Goal: Ask a question: Seek information or help from site administrators or community

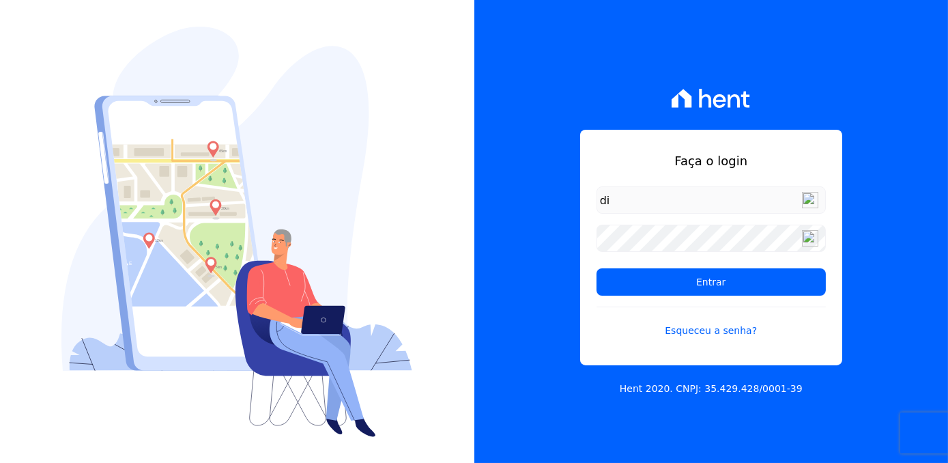
type input "d"
type input "[EMAIL_ADDRESS][DOMAIN_NAME]"
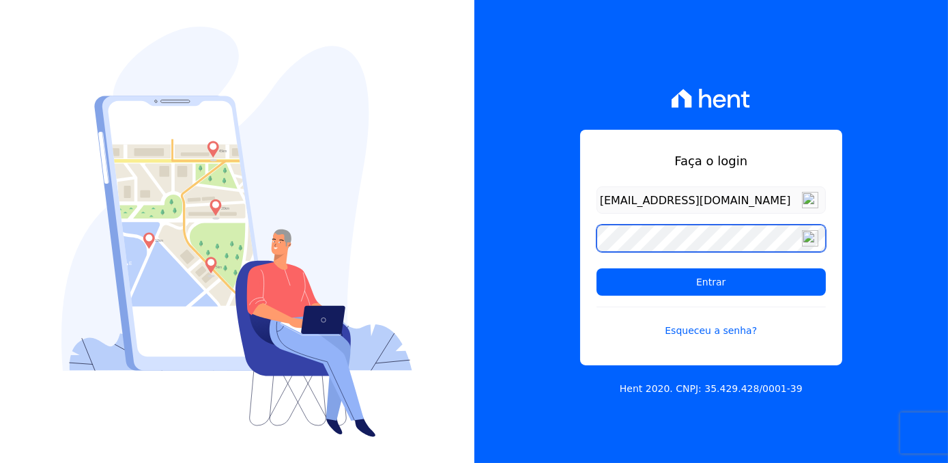
click at [597, 268] on input "Entrar" at bounding box center [711, 281] width 229 height 27
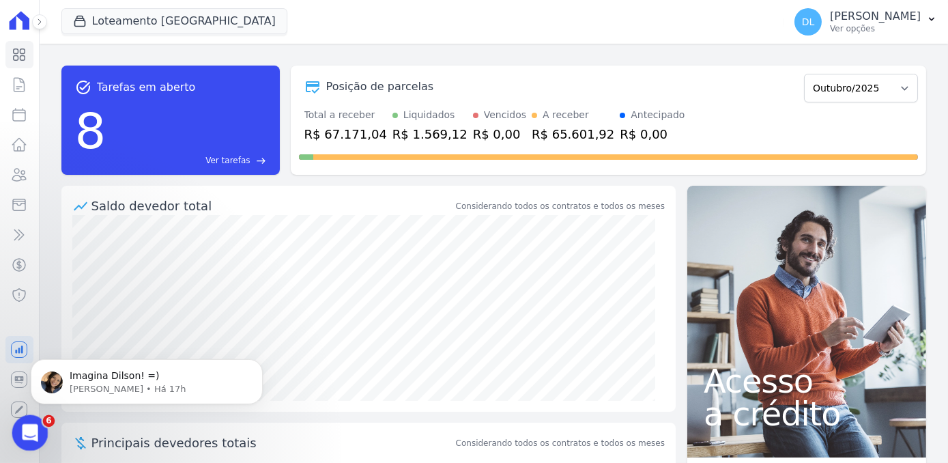
click at [29, 442] on div "Abertura do Messenger da Intercom" at bounding box center [27, 430] width 45 height 45
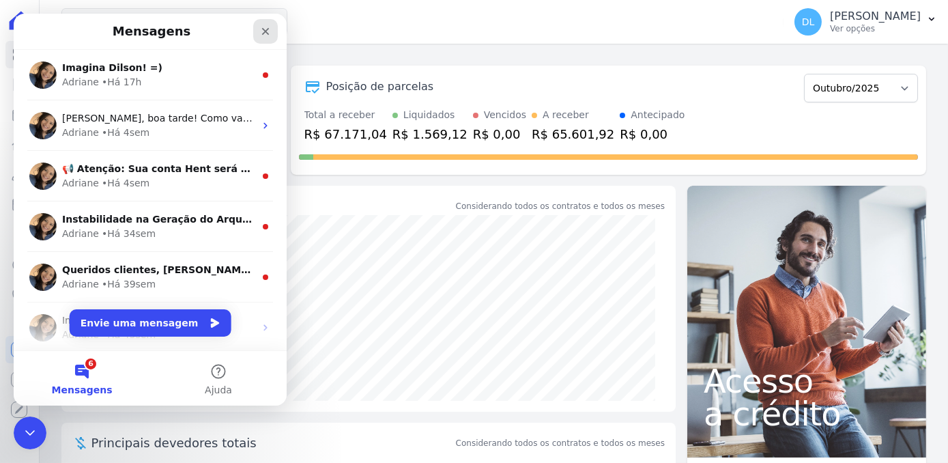
click at [260, 34] on icon "Fechar" at bounding box center [265, 31] width 11 height 11
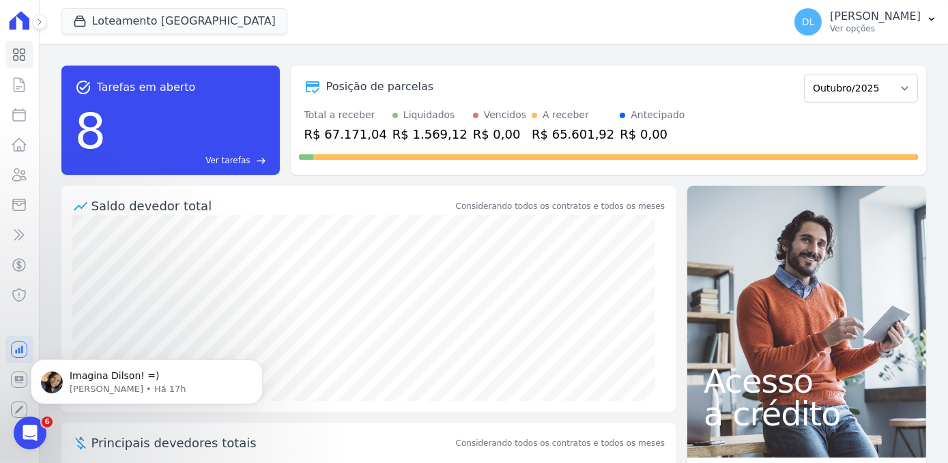
drag, startPoint x: 12, startPoint y: 184, endPoint x: 555, endPoint y: 23, distance: 567.1
click at [555, 23] on div "Loteamento Jardim Amélia Você possui apenas um empreendimento Aplicar" at bounding box center [420, 21] width 718 height 45
click at [40, 19] on icon at bounding box center [40, 22] width 8 height 8
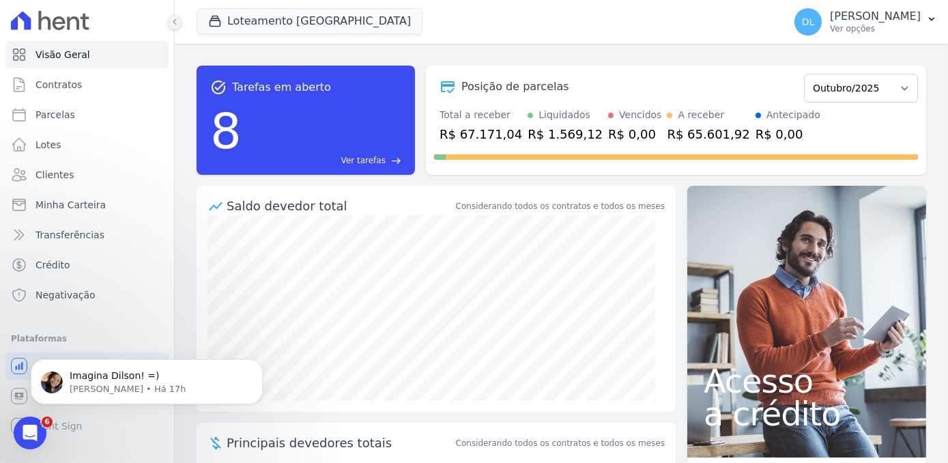
click at [175, 27] on button at bounding box center [174, 21] width 15 height 15
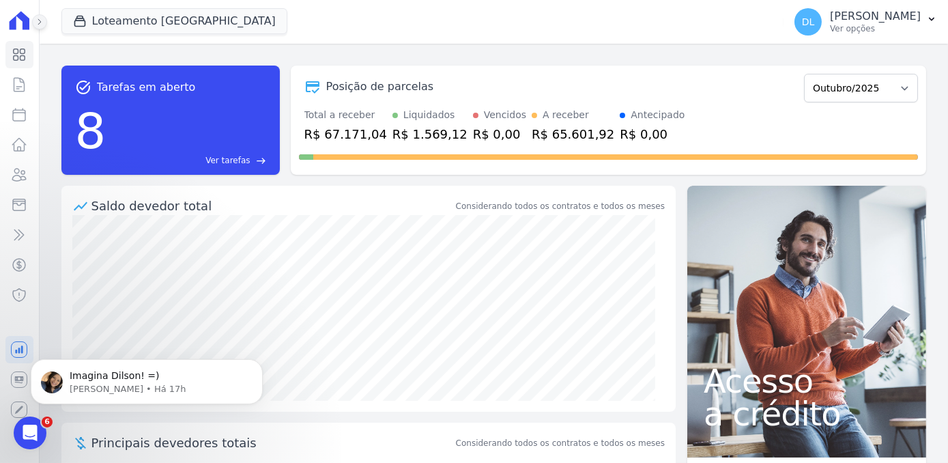
click at [40, 18] on icon at bounding box center [40, 22] width 8 height 8
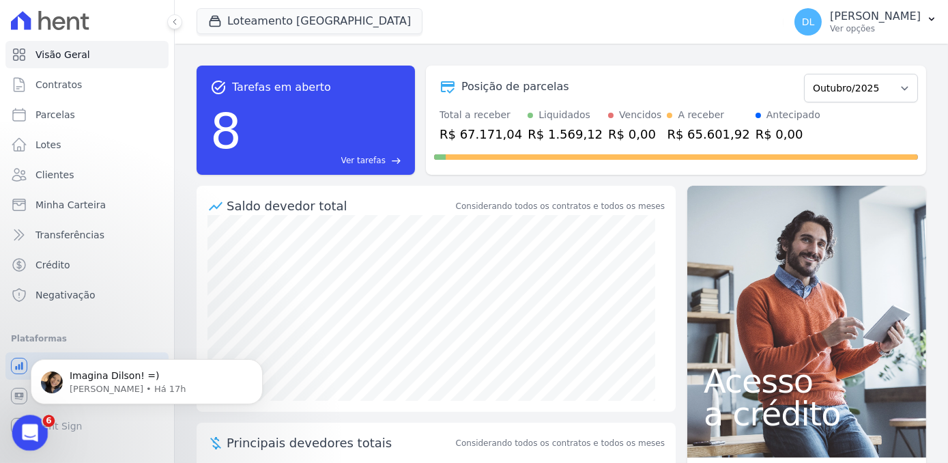
click at [32, 434] on icon "Abertura do Messenger da Intercom" at bounding box center [28, 431] width 23 height 23
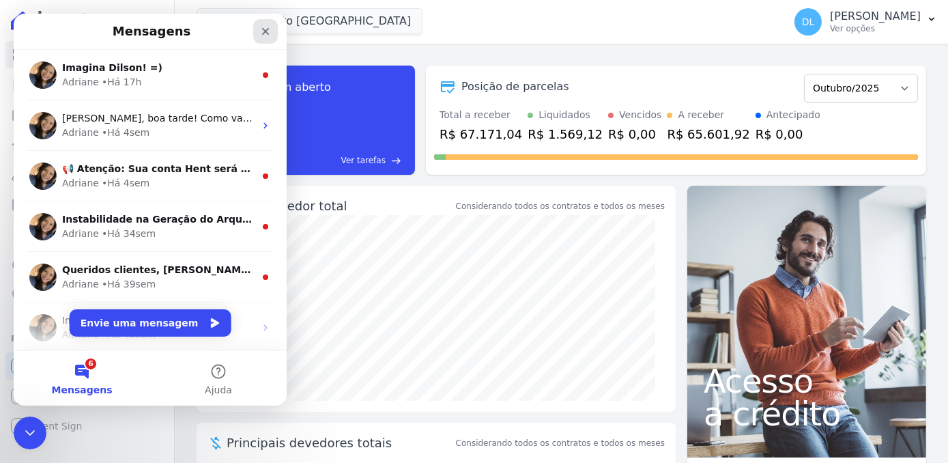
drag, startPoint x: 272, startPoint y: 46, endPoint x: 259, endPoint y: 32, distance: 19.3
click at [259, 32] on div "Fechar" at bounding box center [265, 31] width 25 height 25
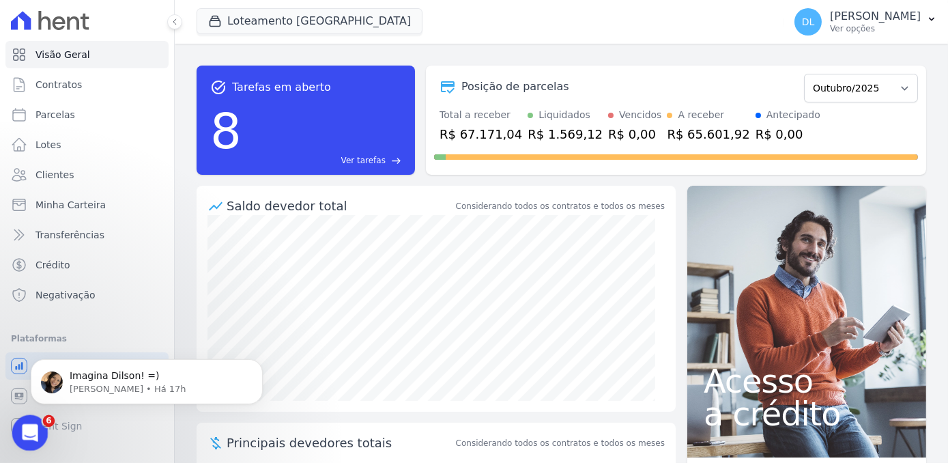
click at [28, 433] on icon "Abertura do Messenger da Intercom" at bounding box center [28, 431] width 23 height 23
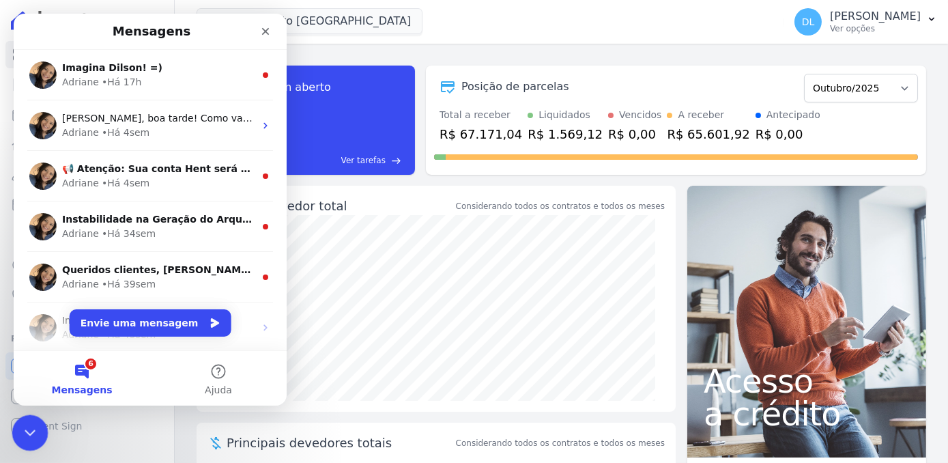
click at [28, 433] on icon "Encerramento do Messenger da Intercom" at bounding box center [28, 430] width 10 height 5
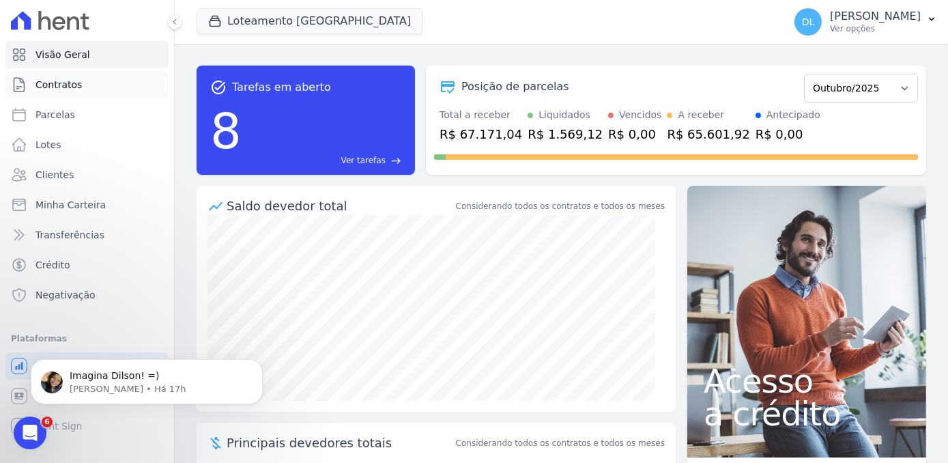
click at [58, 83] on span "Contratos" at bounding box center [59, 85] width 46 height 14
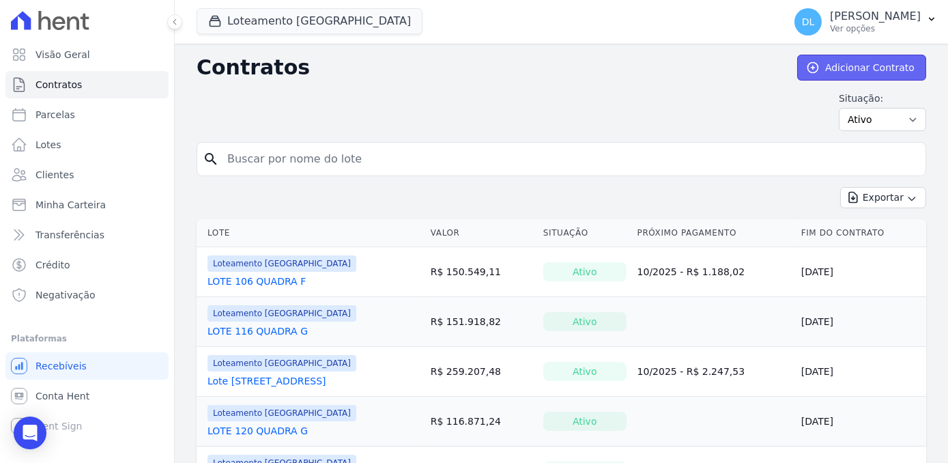
click at [820, 72] on link "Adicionar Contrato" at bounding box center [862, 68] width 129 height 26
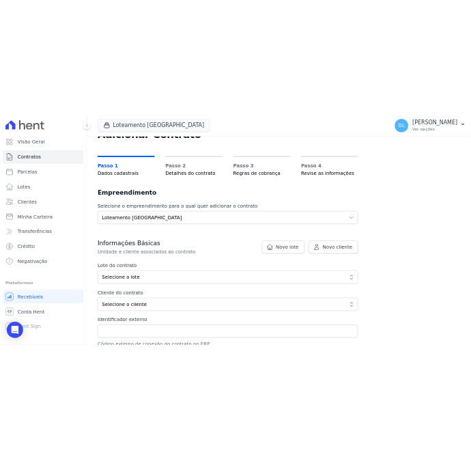
scroll to position [124, 0]
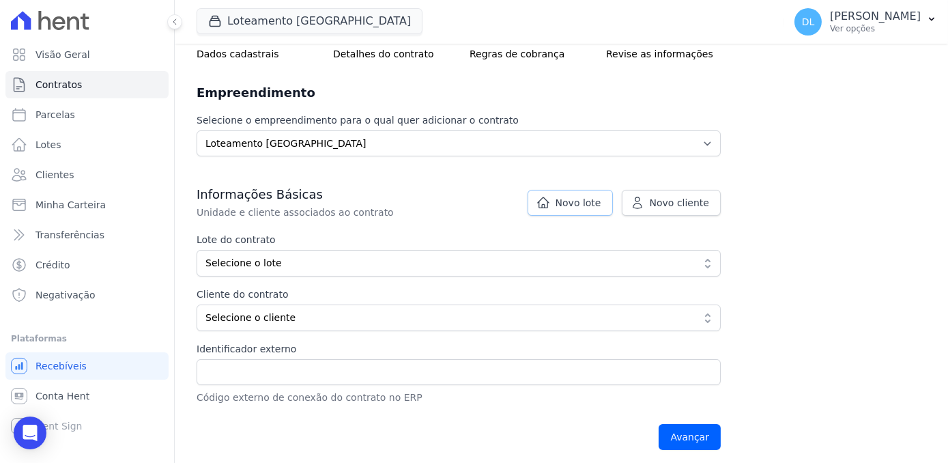
click at [589, 206] on span "Novo lote" at bounding box center [579, 203] width 46 height 14
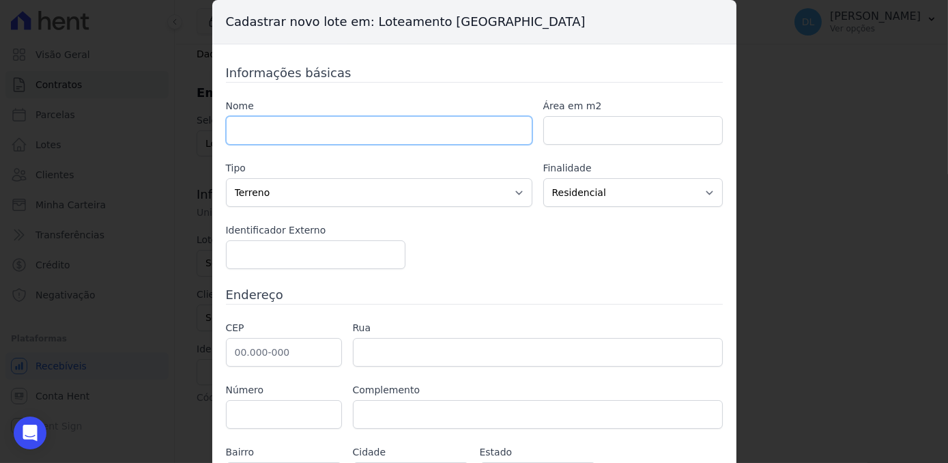
click at [358, 140] on input "text" at bounding box center [379, 130] width 307 height 29
type input "L"
type input "LOTE 123 QUADRA G"
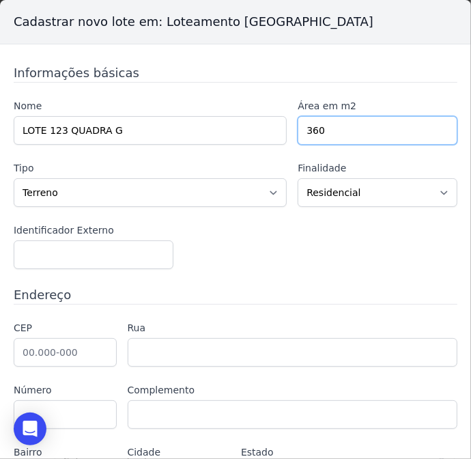
type input "360"
click at [350, 127] on input "360" at bounding box center [378, 130] width 160 height 29
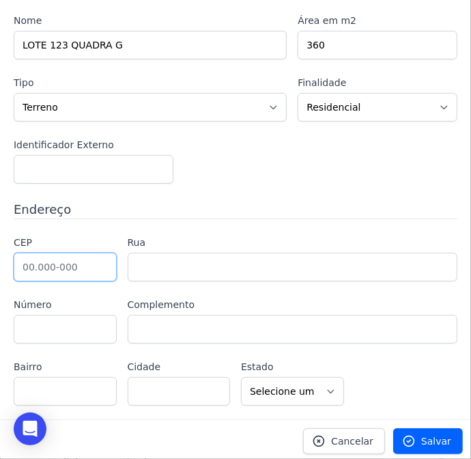
click at [78, 269] on input "text" at bounding box center [65, 267] width 103 height 29
type input "88.820-000"
click at [324, 183] on div "Informações básicas Nome LOTE 123 QUADRA G Área em m2 360 Tipo Casa Apartamento…" at bounding box center [236, 191] width 444 height 427
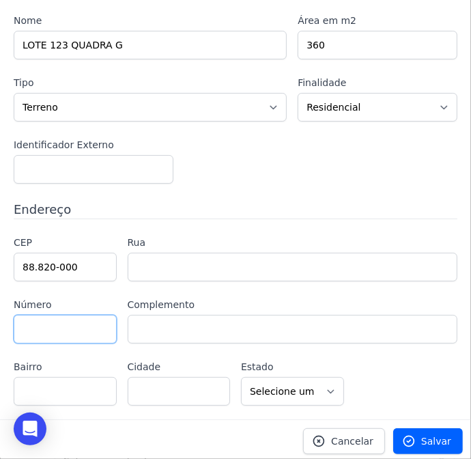
type input "Içara"
select select "SC"
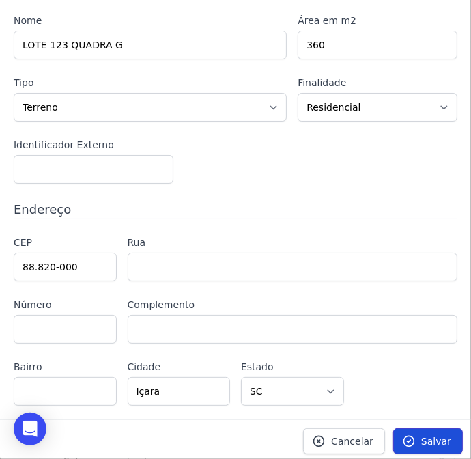
click at [421, 440] on span "Salvar" at bounding box center [436, 441] width 30 height 14
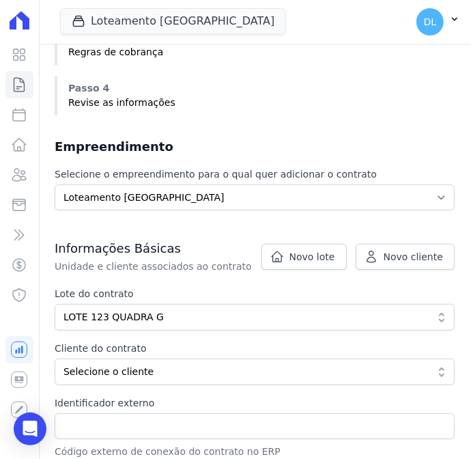
scroll to position [310, 0]
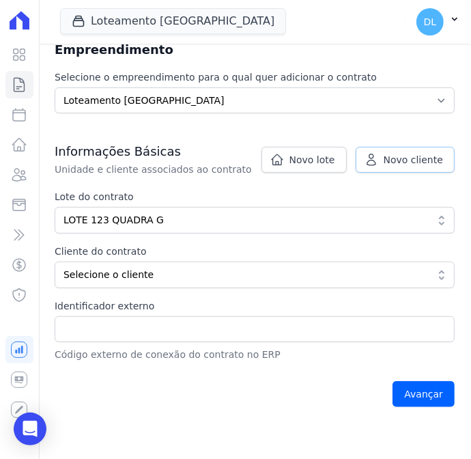
click at [388, 161] on span "Novo cliente" at bounding box center [413, 160] width 59 height 14
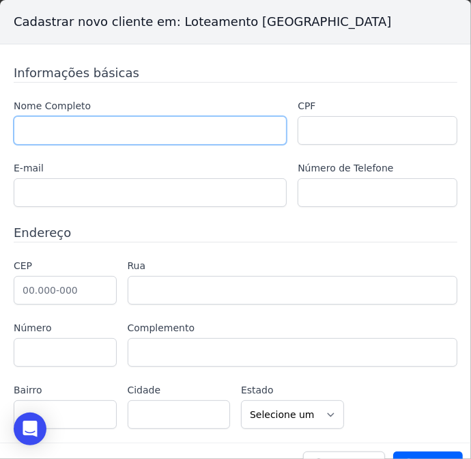
click at [53, 127] on input "text" at bounding box center [150, 130] width 273 height 29
paste input "VITOR DAL PONT DAL MOLIN"
type input "VITOR DAL PONT DAL MOLIN"
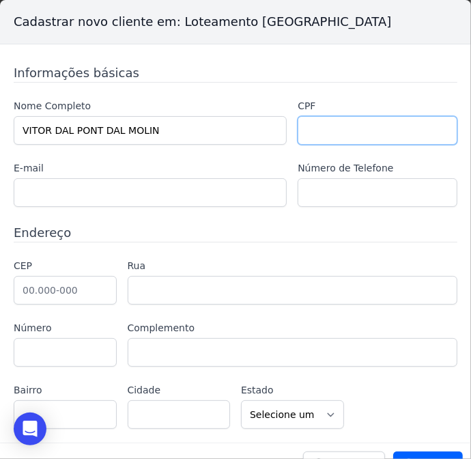
click at [328, 128] on input "text" at bounding box center [378, 130] width 160 height 29
paste input "070.530.399-65"
type input "070.530.399-65"
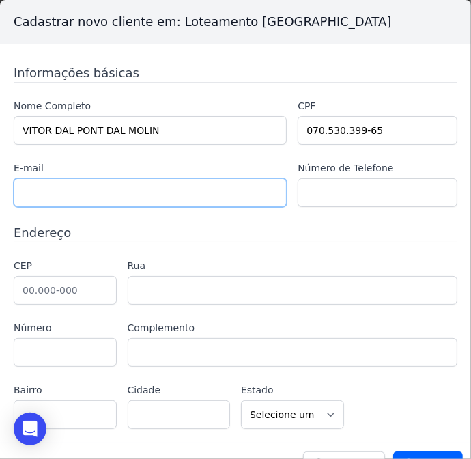
click at [55, 183] on input "text" at bounding box center [150, 192] width 273 height 29
paste input "vitor.dalmolin@hotmail.com"
type input "vitor.dalmolin@hotmail.com"
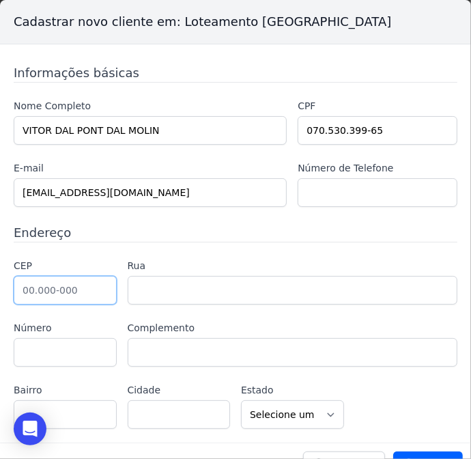
click at [89, 280] on input "text" at bounding box center [65, 290] width 103 height 29
type input "88.820-000"
click at [205, 229] on h3 "Endereço" at bounding box center [236, 232] width 444 height 18
type input "Içara"
select select "SC"
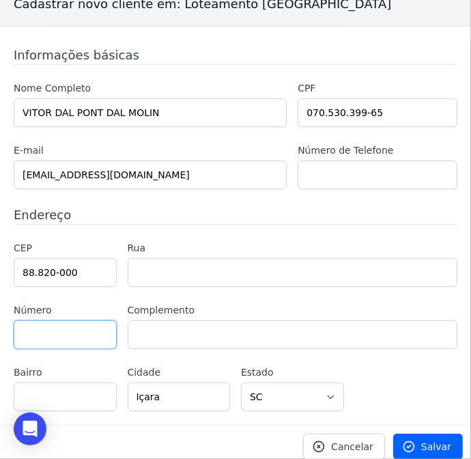
scroll to position [23, 0]
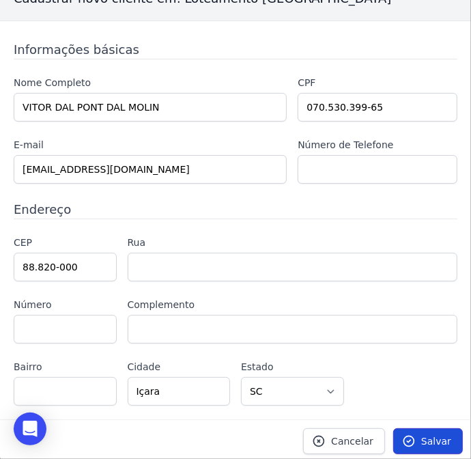
click at [429, 436] on span "Salvar" at bounding box center [436, 441] width 30 height 14
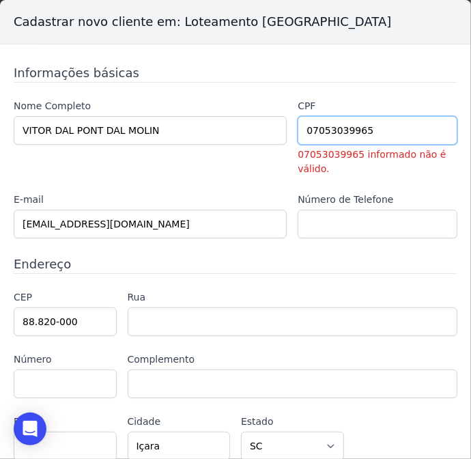
click at [339, 132] on input "07053039965" at bounding box center [378, 130] width 160 height 29
click at [347, 127] on input "07053039965" at bounding box center [378, 130] width 160 height 29
click at [360, 132] on input "07053039965" at bounding box center [378, 130] width 160 height 29
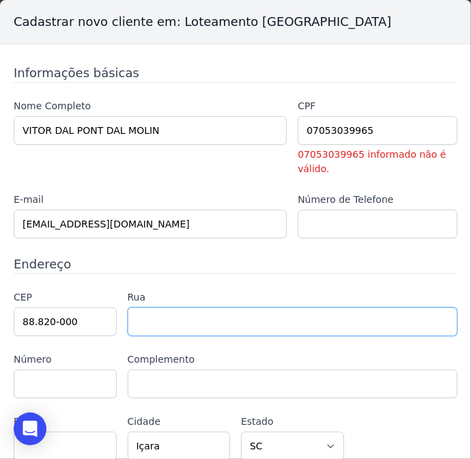
click at [288, 329] on input "text" at bounding box center [293, 321] width 330 height 29
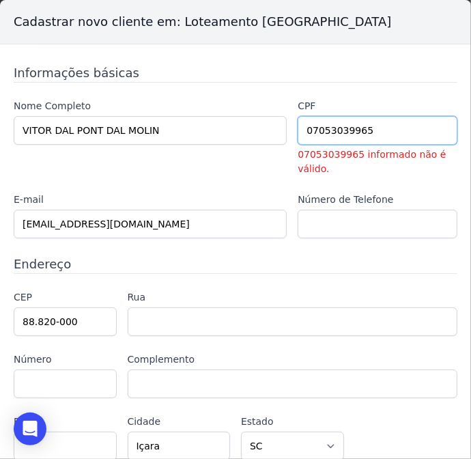
click at [326, 132] on input "07053039965" at bounding box center [378, 130] width 160 height 29
click at [331, 129] on input "07053039965" at bounding box center [378, 130] width 160 height 29
click at [350, 132] on input "07053039965" at bounding box center [378, 130] width 160 height 29
click at [346, 130] on input "07053039965" at bounding box center [378, 130] width 160 height 29
type input "07053039935"
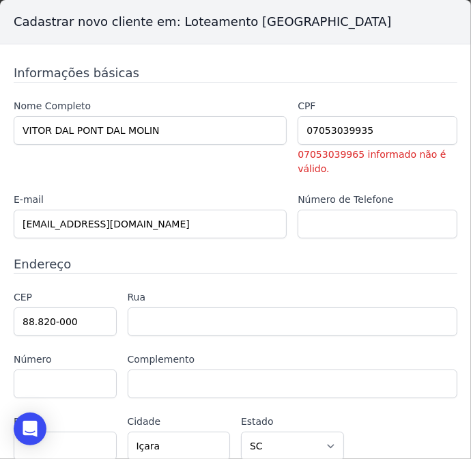
click at [391, 83] on div "Informações básicas Nome Completo VITOR DAL PONT DAL MOLIN CPF 07053039935 0705…" at bounding box center [236, 262] width 444 height 397
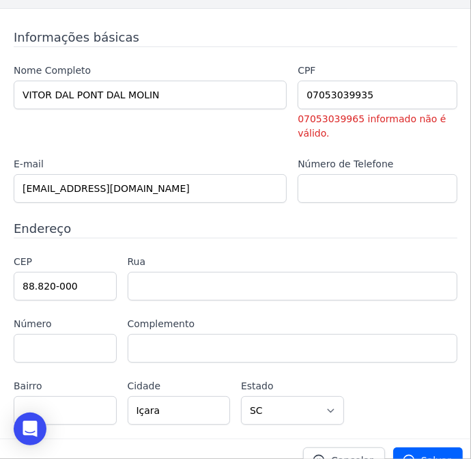
scroll to position [55, 0]
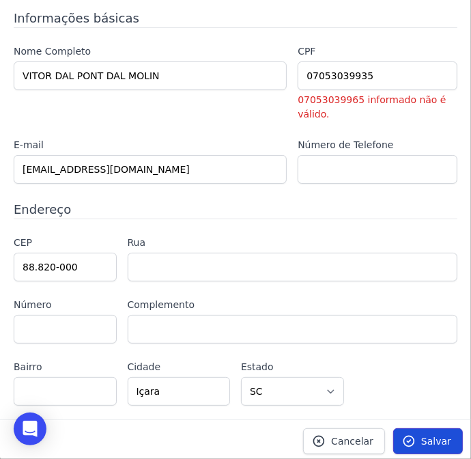
click at [393, 431] on link "Salvar" at bounding box center [428, 441] width 70 height 26
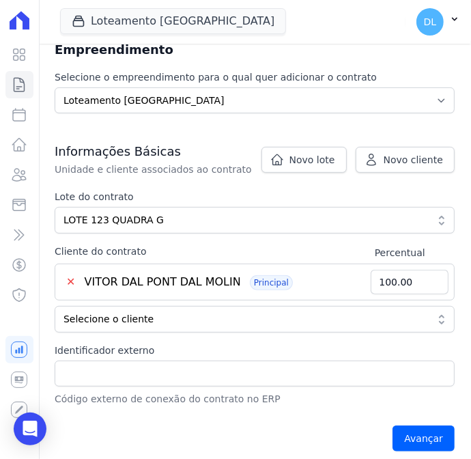
scroll to position [372, 0]
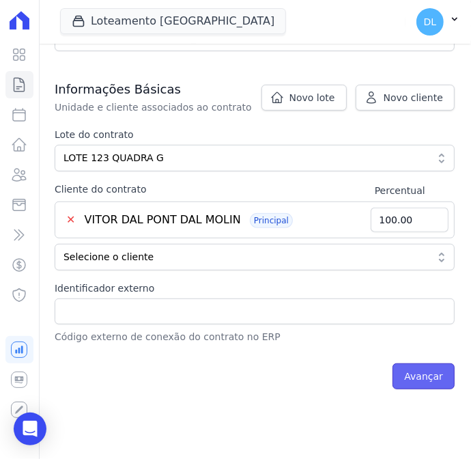
click at [410, 370] on input "Avançar" at bounding box center [424, 376] width 62 height 26
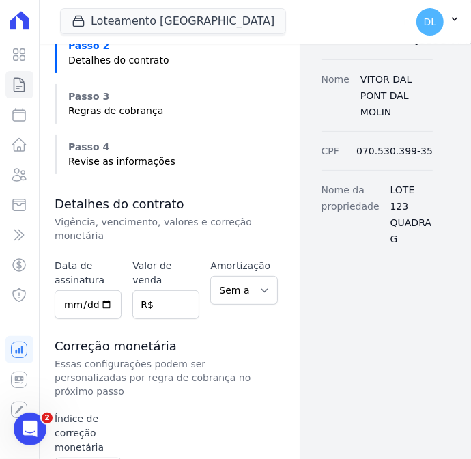
scroll to position [248, 0]
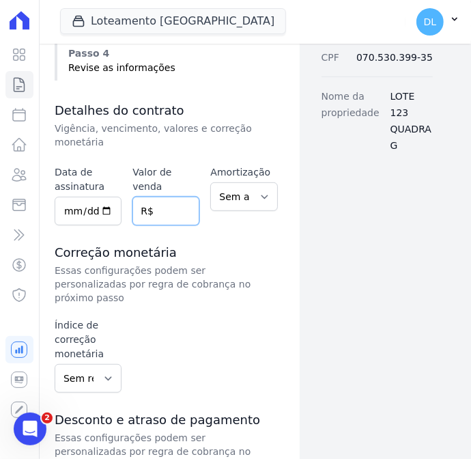
click at [172, 197] on input "number" at bounding box center [165, 211] width 67 height 29
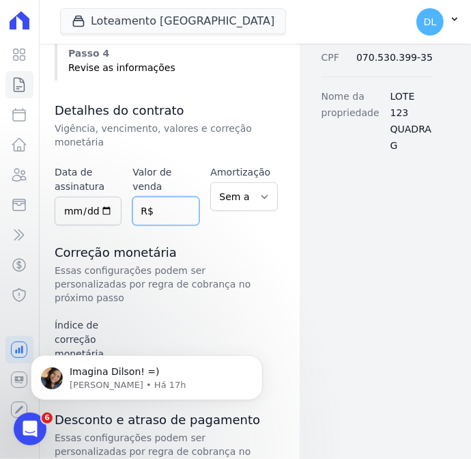
scroll to position [0, 0]
type input "9"
type input "145698"
click at [193, 209] on div "Valor de venda 145698 R$" at bounding box center [165, 195] width 67 height 60
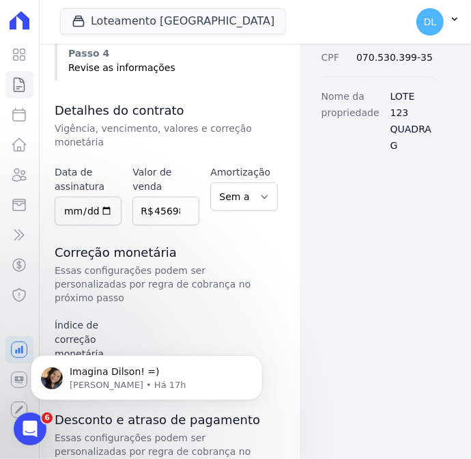
scroll to position [0, 0]
click at [225, 188] on select "Sem amortização Price Sac" at bounding box center [243, 196] width 67 height 29
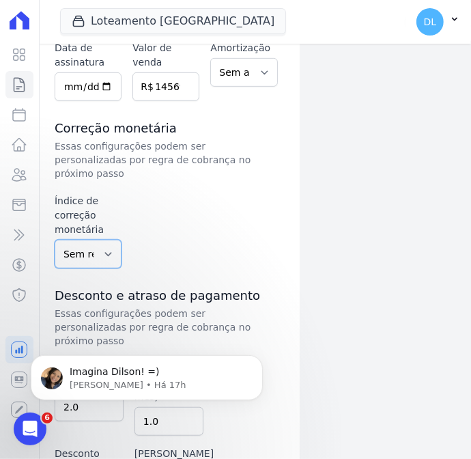
click at [98, 240] on select "Sem reajuste Média dos últimos 12 meses acumulado de INCCM Média dos últimos 12…" at bounding box center [88, 254] width 67 height 29
select select "inccm"
click at [55, 240] on select "Sem reajuste Média dos últimos 12 meses acumulado de INCCM Média dos últimos 12…" at bounding box center [88, 254] width 67 height 29
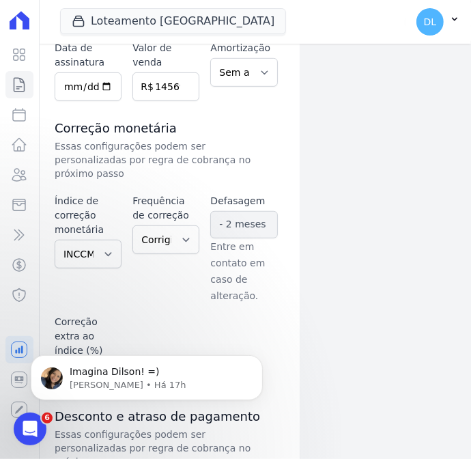
click at [438, 236] on div "Contratos Adicionar Contrato Adicionar Contrato Passo 1 Dados cadastrais Passo …" at bounding box center [255, 186] width 400 height 1018
click at [408, 291] on div "Dados cadastrais Empreendimento Loteamento Jardim Amélia Nome VITOR DAL PONT DA…" at bounding box center [366, 186] width 133 height 1018
click at [24, 430] on icon "Abertura do Messenger da Intercom" at bounding box center [28, 427] width 23 height 23
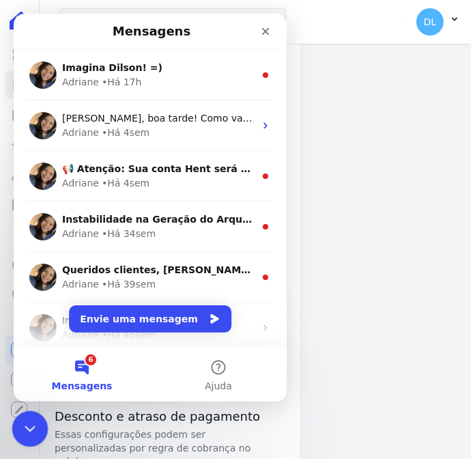
scroll to position [0, 0]
click at [24, 430] on icon "Encerramento do Messenger da Intercom" at bounding box center [28, 427] width 16 height 16
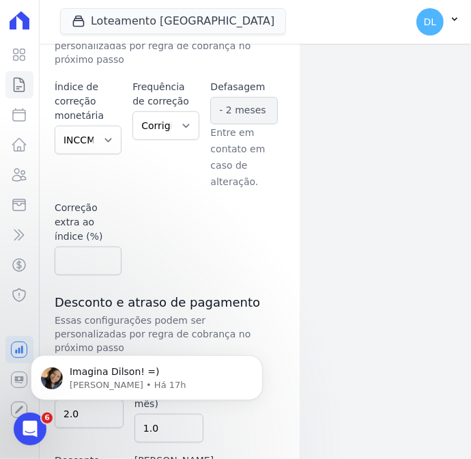
scroll to position [429, 0]
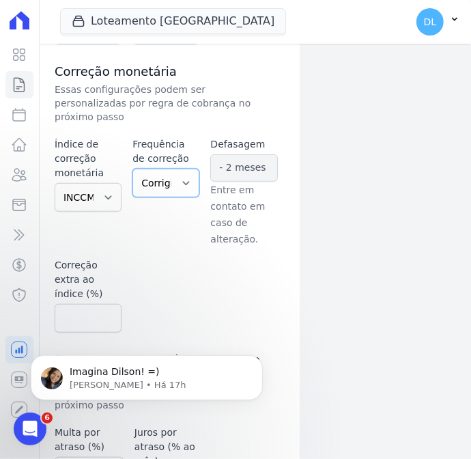
click at [177, 169] on select "Corrigido semestralmente Corrigido mensalmente Corrigido anualmente" at bounding box center [165, 183] width 67 height 29
select select "monthly"
click at [132, 169] on select "Corrigido semestralmente Corrigido mensalmente Corrigido anualmente" at bounding box center [165, 183] width 67 height 29
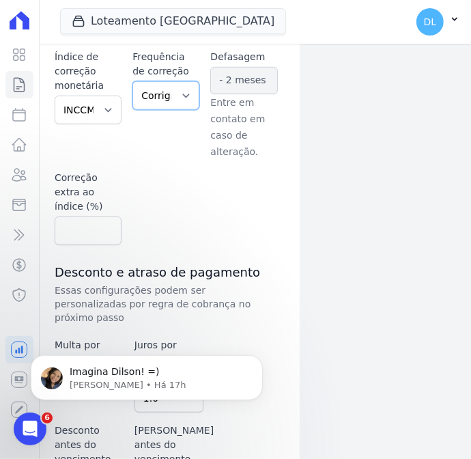
scroll to position [553, 0]
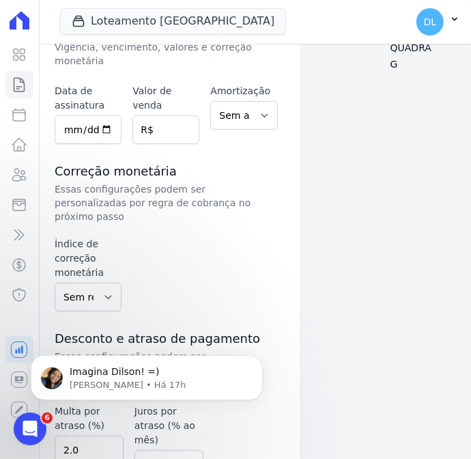
scroll to position [310, 0]
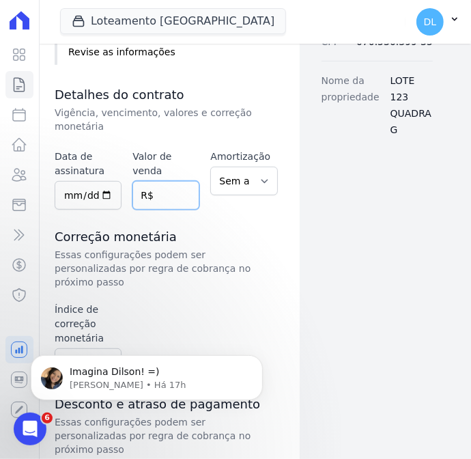
click at [167, 181] on input "number" at bounding box center [165, 195] width 67 height 29
type input "145698"
click at [373, 278] on div "Dados cadastrais Empreendimento Loteamento Jardim Amélia Nome VITOR DAL PONT DA…" at bounding box center [366, 234] width 133 height 897
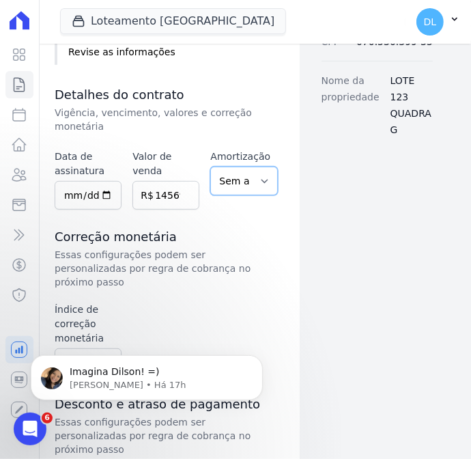
click at [238, 167] on select "Sem amortização Price Sac" at bounding box center [243, 181] width 67 height 29
click at [111, 335] on body "Imagina Dilson! =) Adriane • Há 17h" at bounding box center [147, 373] width 262 height 85
click at [102, 335] on body "Imagina Dilson! =) Adriane • Há 17h" at bounding box center [147, 373] width 262 height 85
click at [89, 337] on body "Imagina Dilson! =) Adriane • Há 17h" at bounding box center [147, 373] width 262 height 85
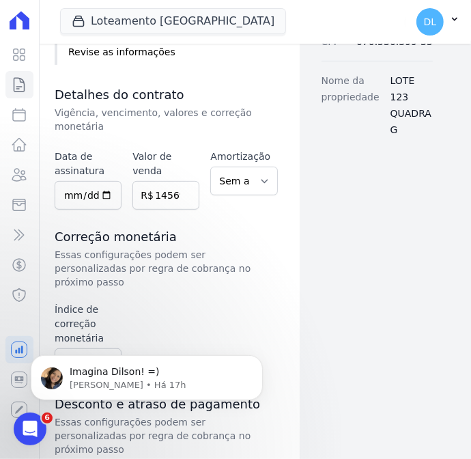
scroll to position [388, 0]
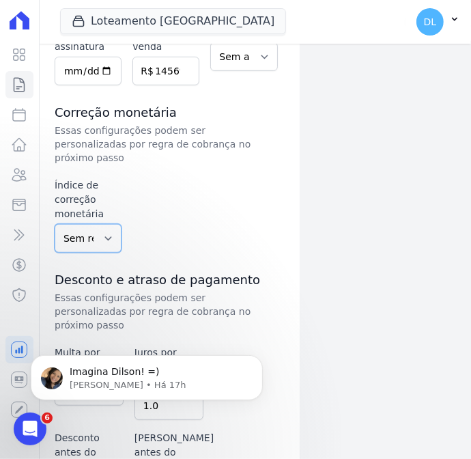
click at [102, 224] on select "Sem reajuste Média dos últimos 12 meses acumulado de INCCM Média dos últimos 12…" at bounding box center [88, 238] width 67 height 29
select select "inccm"
click at [55, 224] on select "Sem reajuste Média dos últimos 12 meses acumulado de INCCM Média dos últimos 12…" at bounding box center [88, 238] width 67 height 29
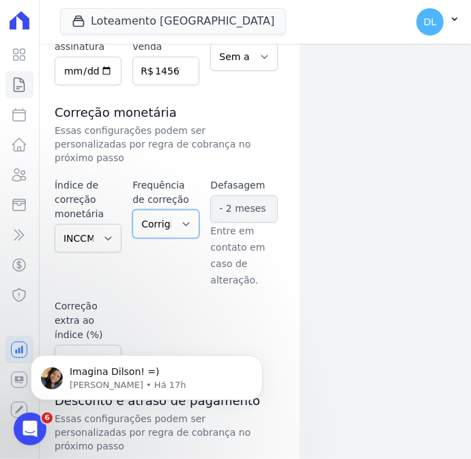
click at [154, 210] on select "Corrigido semestralmente Corrigido mensalmente Corrigido anualmente" at bounding box center [165, 224] width 67 height 29
select select "monthly"
click at [132, 210] on select "Corrigido semestralmente Corrigido mensalmente Corrigido anualmente" at bounding box center [165, 224] width 67 height 29
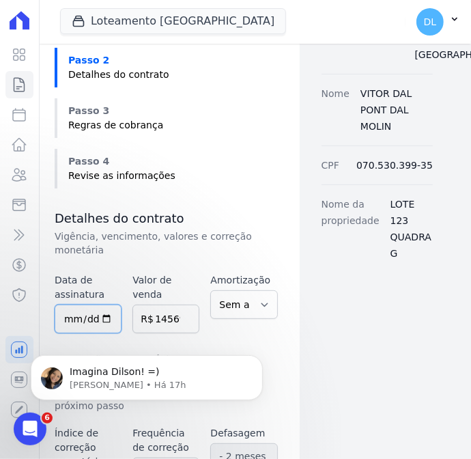
click at [61, 306] on input "date" at bounding box center [88, 319] width 67 height 29
click at [104, 305] on input "date" at bounding box center [88, 319] width 67 height 29
type input "[DATE]"
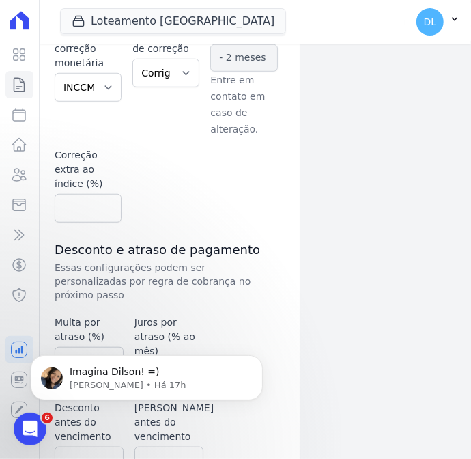
scroll to position [553, 0]
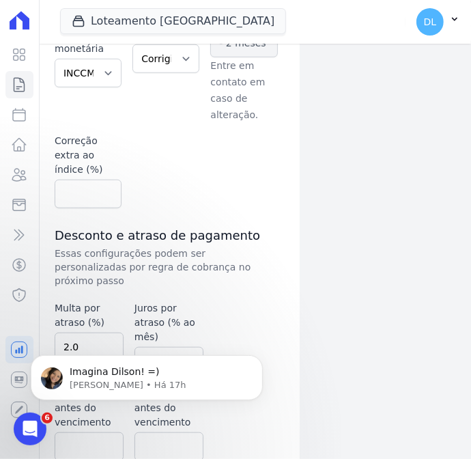
click at [324, 269] on div "Dados cadastrais Empreendimento Loteamento Jardim Amélia Nome VITOR DAL PONT DA…" at bounding box center [366, 5] width 133 height 1018
click at [254, 417] on html "Imagina Dilson! =) Adriane • Há 17h" at bounding box center [146, 374] width 273 height 96
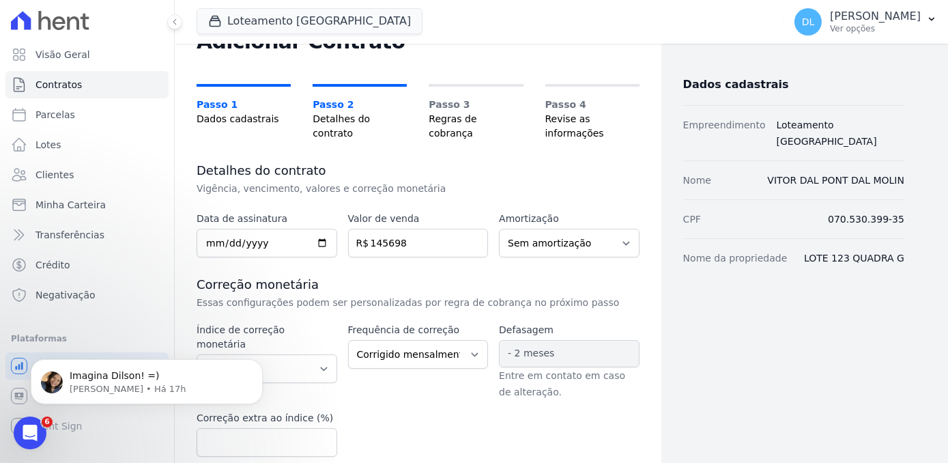
scroll to position [56, 0]
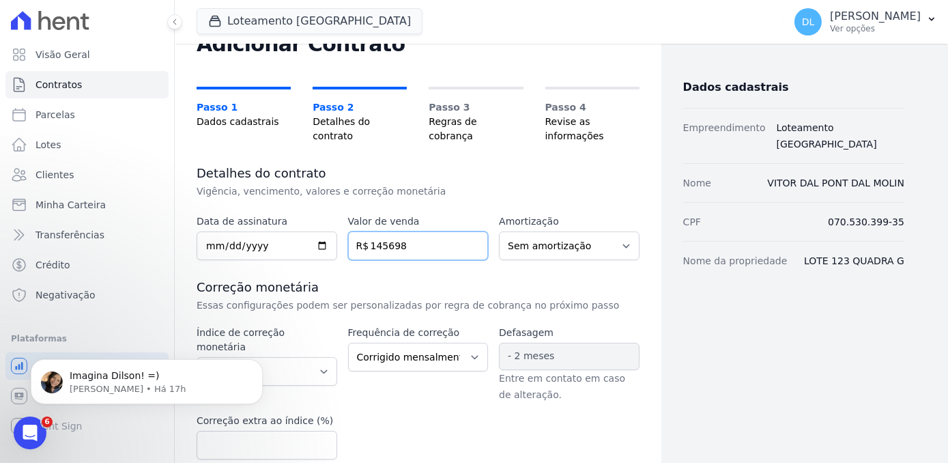
click at [399, 231] on input "145698" at bounding box center [418, 245] width 141 height 29
click at [382, 233] on input "145698.00" at bounding box center [418, 245] width 141 height 29
type input "145698.00"
click at [470, 339] on div "Dados cadastrais Empreendimento Loteamento Jardim Amélia Nome VITOR DAL PONT DA…" at bounding box center [783, 347] width 243 height 696
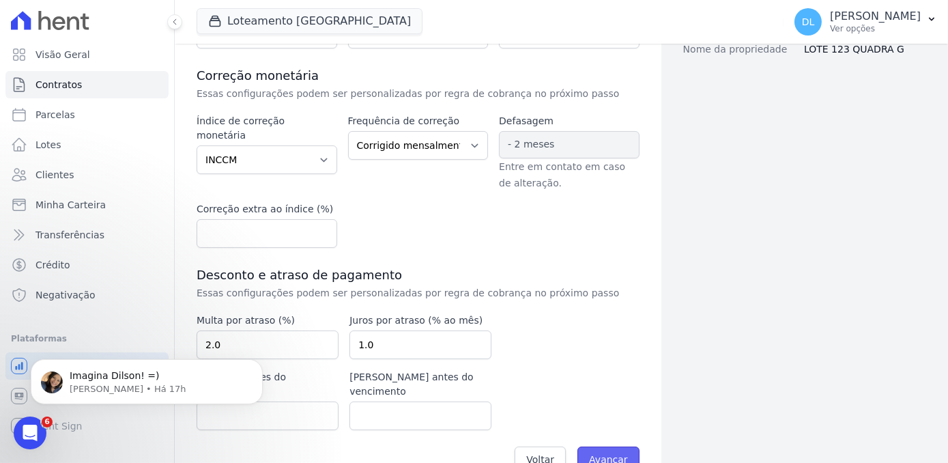
click at [470, 447] on input "Avançar" at bounding box center [609, 460] width 62 height 26
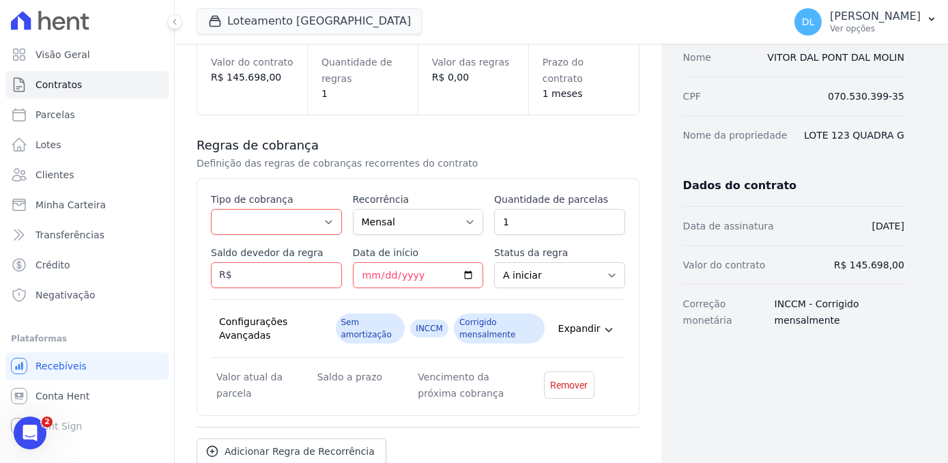
scroll to position [248, 0]
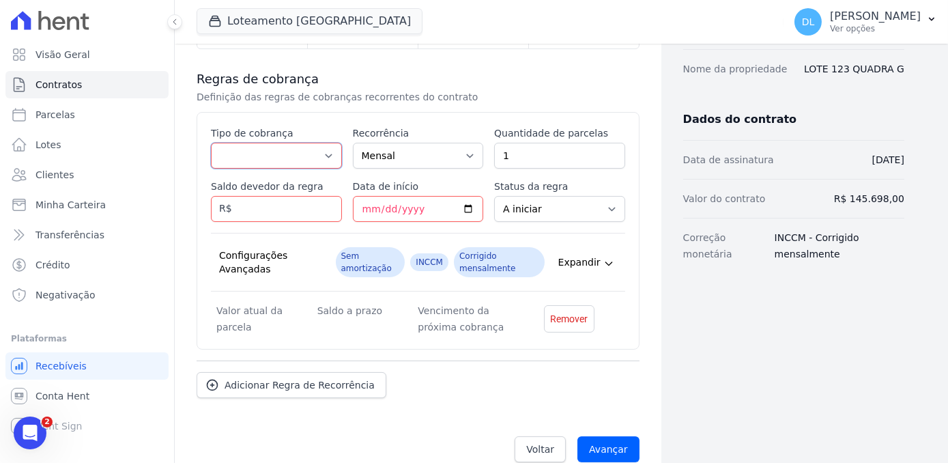
click at [296, 148] on select "Parcela Normal Entrada Sinal Intercalada Chaves Pré-chaves Pós-chaves Impostos …" at bounding box center [276, 156] width 131 height 26
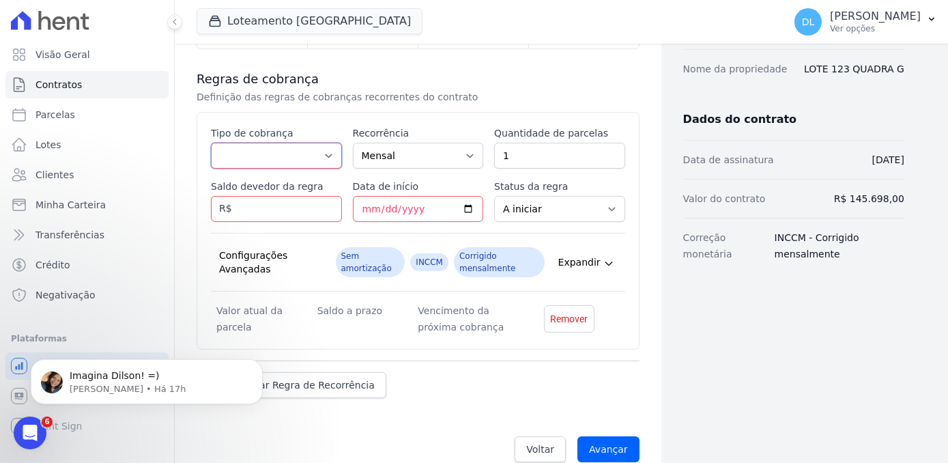
scroll to position [0, 0]
select select "down_payment"
click at [211, 143] on select "Parcela Normal Entrada Sinal Intercalada Chaves Pré-chaves Pós-chaves Impostos …" at bounding box center [276, 156] width 131 height 26
click at [367, 196] on input "Data de início" at bounding box center [418, 209] width 131 height 26
click at [464, 196] on input "Data de início" at bounding box center [418, 209] width 131 height 26
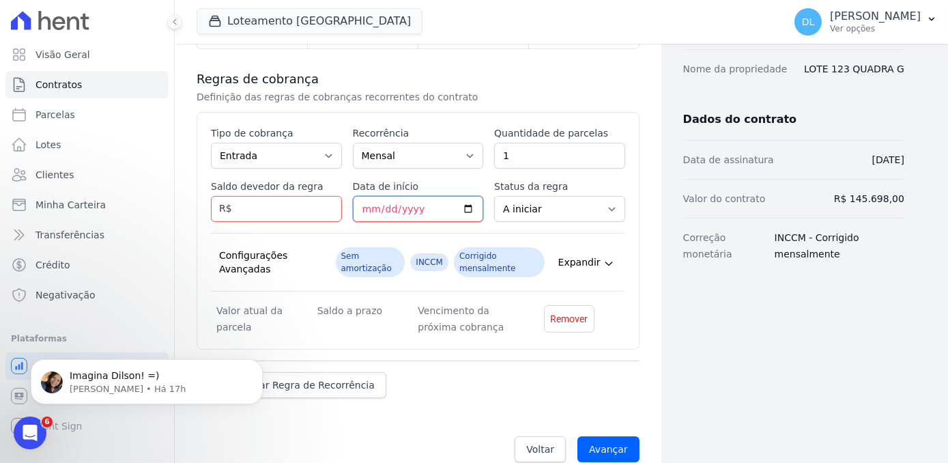
type input "[DATE]"
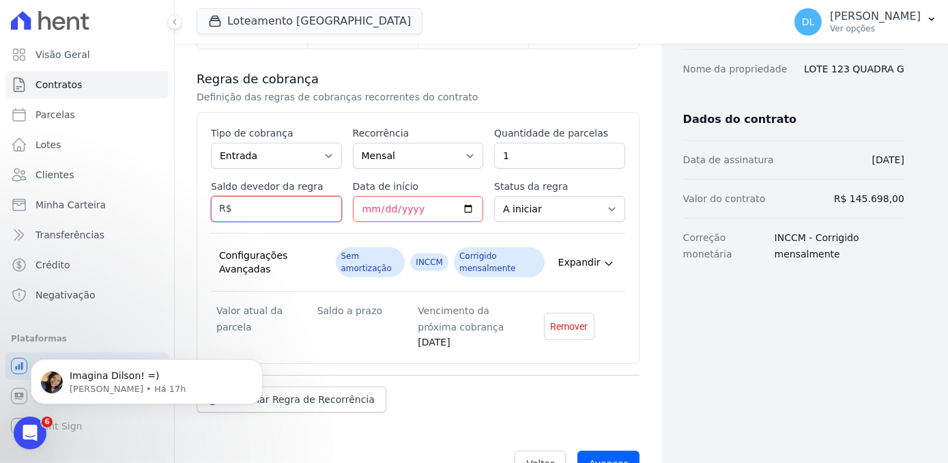
click at [280, 196] on input "Saldo devedor da regra" at bounding box center [276, 209] width 131 height 26
click at [550, 71] on h3 "Regras de cobrança" at bounding box center [418, 79] width 443 height 16
click at [292, 199] on input "Saldo devedor da regra" at bounding box center [276, 209] width 131 height 26
type input "9924.25"
click at [737, 285] on div "Dados cadastrais Empreendimento Loteamento [GEOGRAPHIC_DATA] Nome VITOR DAL PON…" at bounding box center [783, 147] width 243 height 681
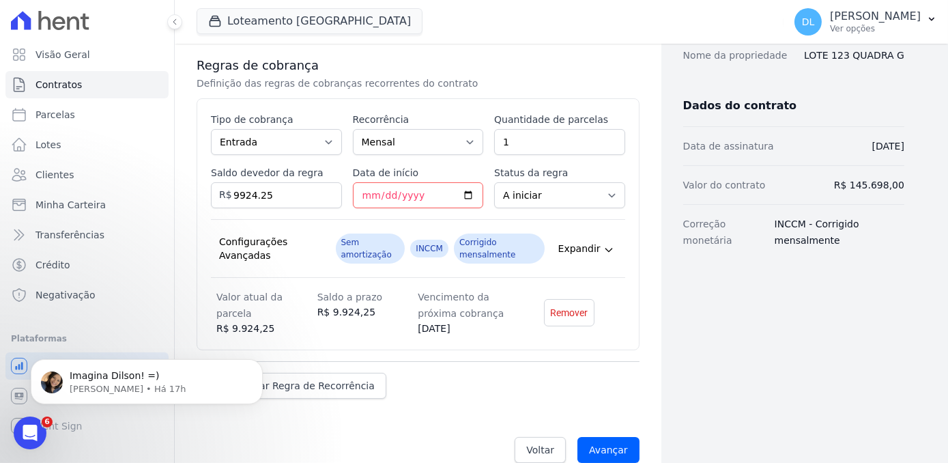
scroll to position [266, 0]
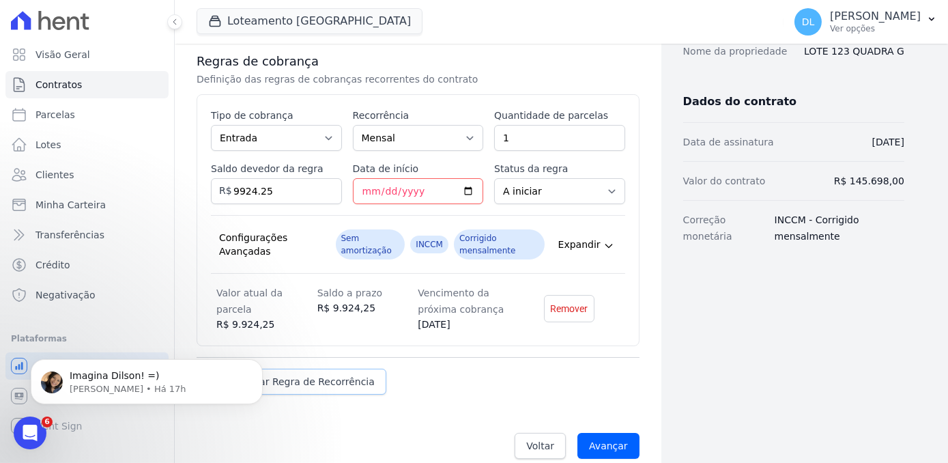
click at [356, 375] on span "Adicionar Regra de Recorrência" at bounding box center [300, 382] width 150 height 14
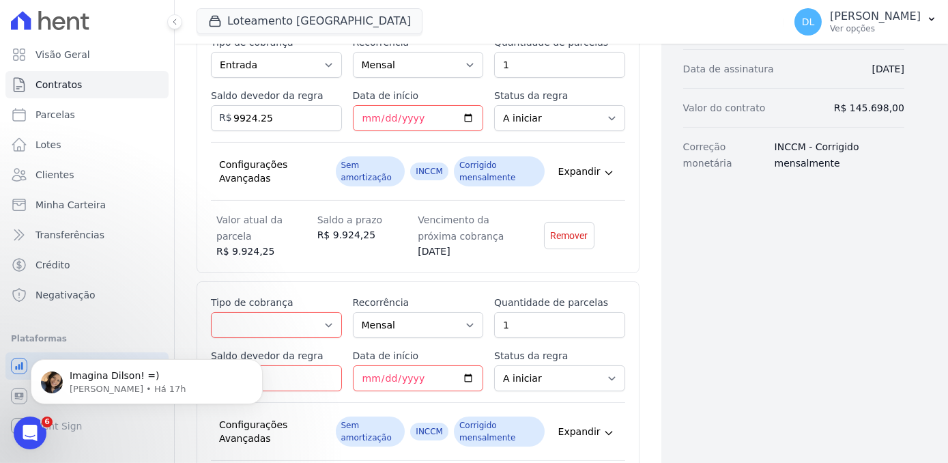
scroll to position [389, 0]
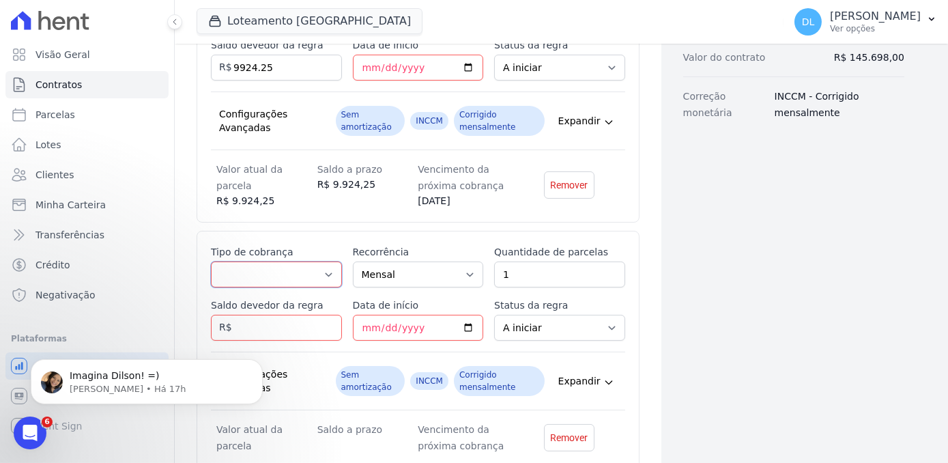
click at [304, 262] on select "Parcela Normal Entrada Sinal Intercalada Chaves Pré-chaves Pós-chaves Impostos …" at bounding box center [276, 275] width 131 height 26
select select "standard"
click at [211, 262] on select "Parcela Normal Entrada Sinal Intercalada Chaves Pré-chaves Pós-chaves Impostos …" at bounding box center [276, 275] width 131 height 26
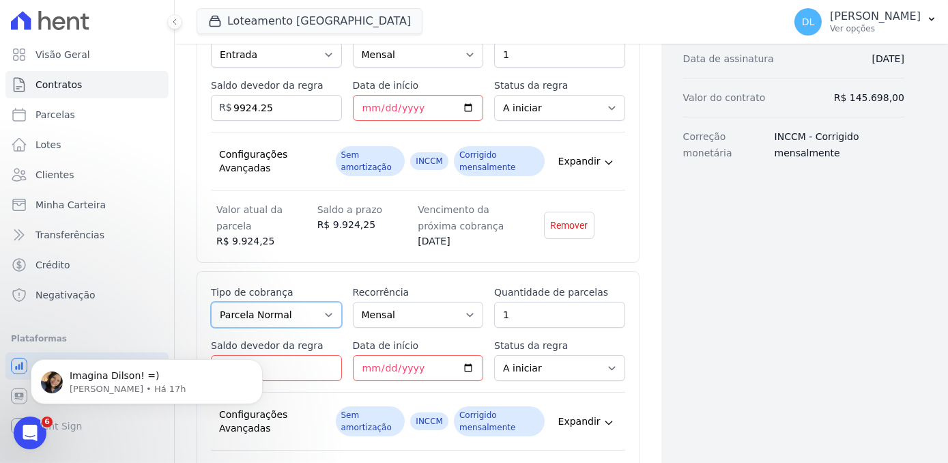
scroll to position [328, 0]
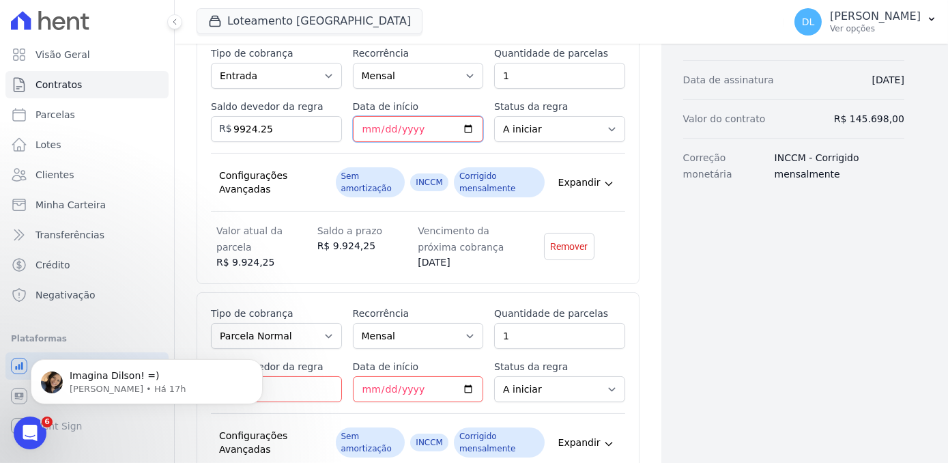
click at [406, 116] on input "2025-09-30" at bounding box center [418, 129] width 131 height 26
click at [648, 250] on div "Contratos Adicionar Contrato Adicionar Contrato Passo 1 Dados cadastrais Passo …" at bounding box center [418, 190] width 487 height 948
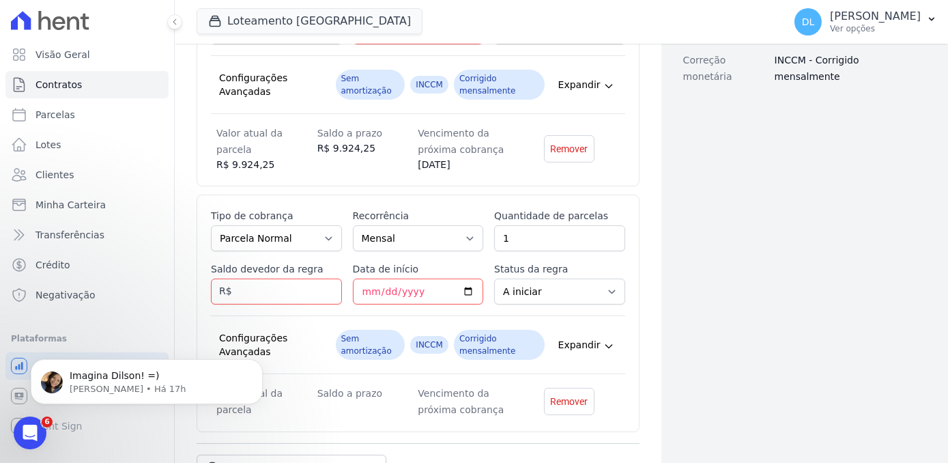
scroll to position [510, 0]
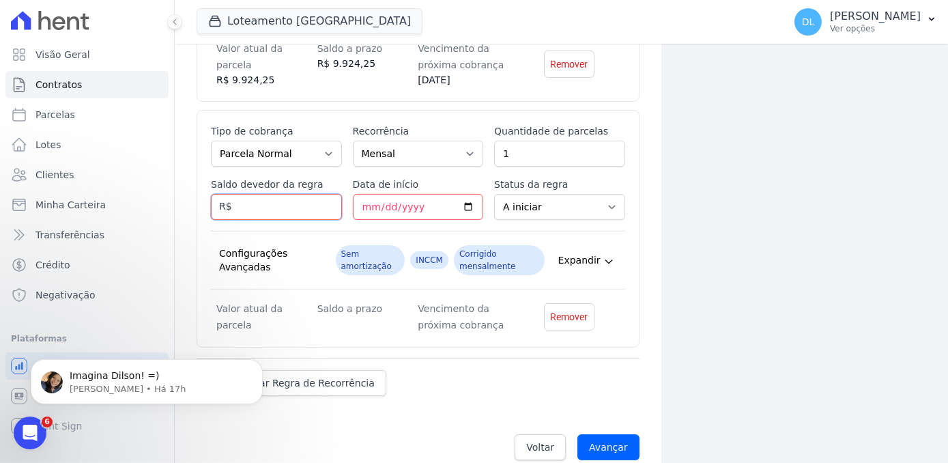
click at [263, 194] on input "Saldo devedor da regra" at bounding box center [276, 207] width 131 height 26
click at [510, 141] on input "1" at bounding box center [559, 154] width 131 height 26
type input "120"
click at [279, 194] on input "Saldo devedor da regra" at bounding box center [276, 207] width 131 height 26
click at [324, 376] on span "Adicionar Regra de Recorrência" at bounding box center [300, 383] width 150 height 14
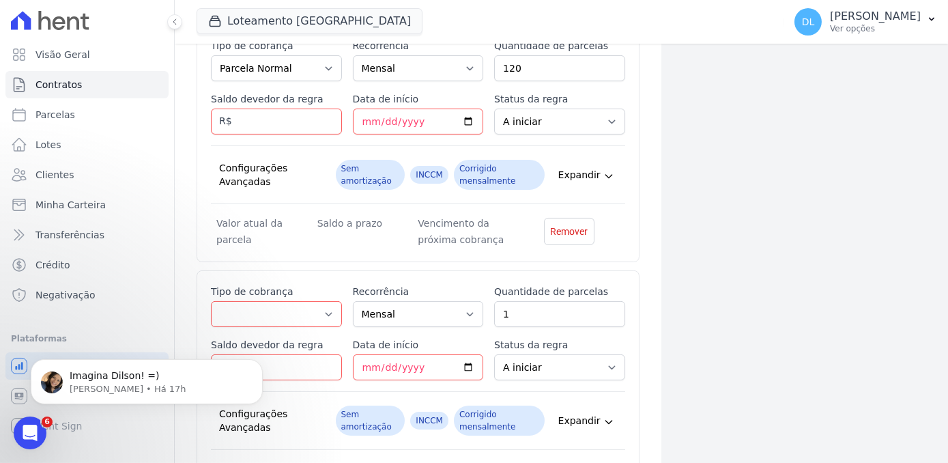
scroll to position [696, 0]
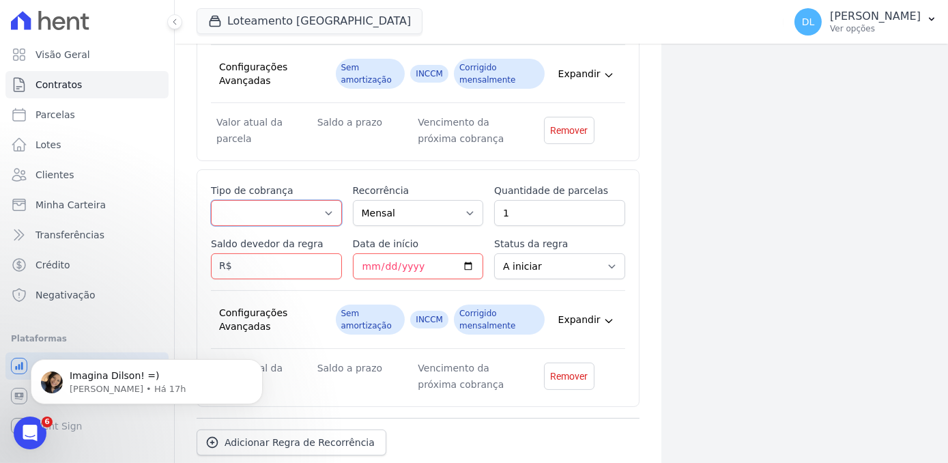
click at [254, 200] on select "Parcela Normal Entrada Sinal Intercalada Chaves Pré-chaves Pós-chaves Impostos …" at bounding box center [276, 213] width 131 height 26
select select "interleaved"
click at [211, 200] on select "Parcela Normal Entrada Sinal Intercalada Chaves Pré-chaves Pós-chaves Impostos …" at bounding box center [276, 213] width 131 height 26
click at [438, 206] on select "Mensal Bimestral Trimestral Semestral Anual" at bounding box center [418, 213] width 131 height 26
click at [434, 200] on select "Mensal Bimestral Trimestral Semestral Anual" at bounding box center [418, 213] width 131 height 26
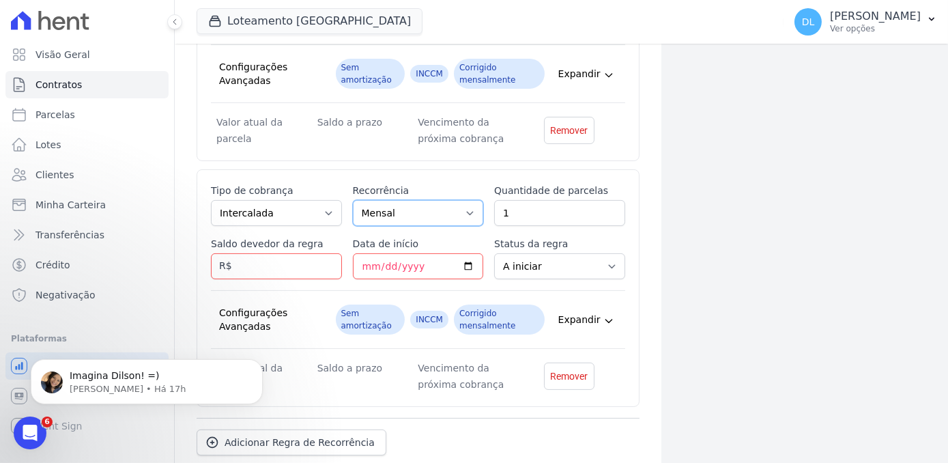
click at [434, 200] on select "Mensal Bimestral Trimestral Semestral Anual" at bounding box center [418, 213] width 131 height 26
select select "12"
click at [353, 200] on select "Mensal Bimestral Trimestral Semestral Anual" at bounding box center [418, 213] width 131 height 26
click at [508, 200] on input "1" at bounding box center [559, 213] width 131 height 26
type input "10"
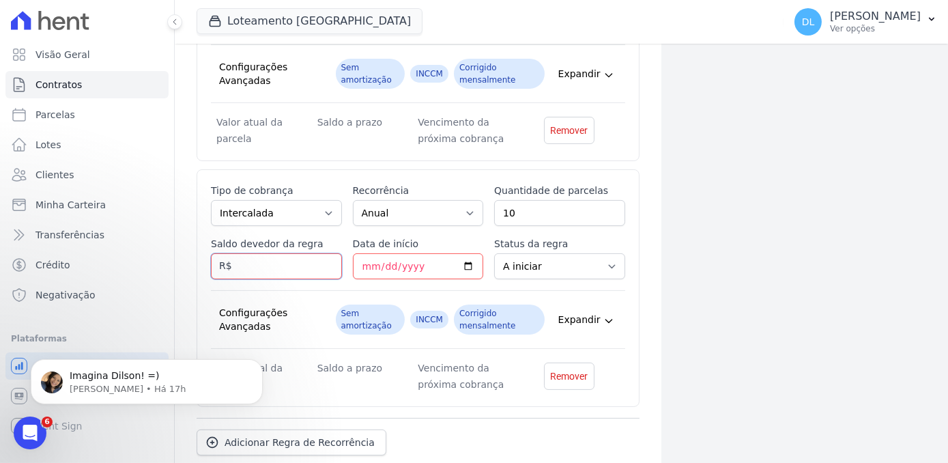
click at [269, 253] on input "Saldo devedor da regra" at bounding box center [276, 266] width 131 height 26
type input "35000"
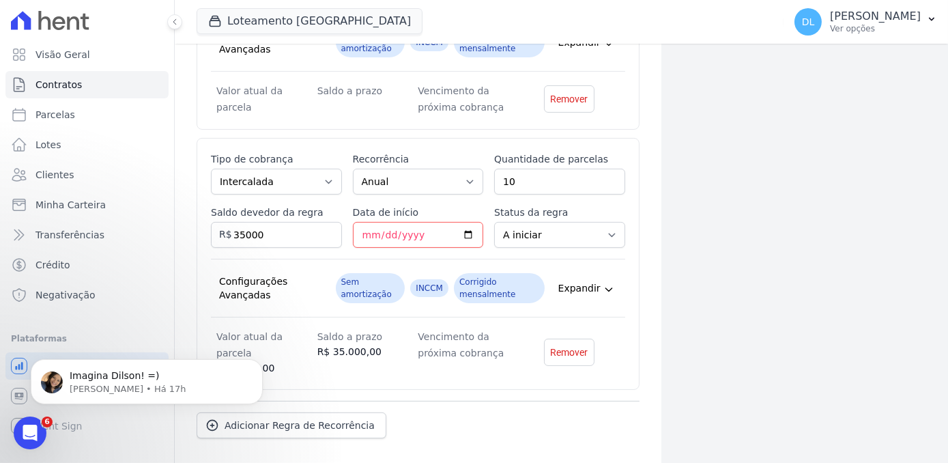
scroll to position [755, 0]
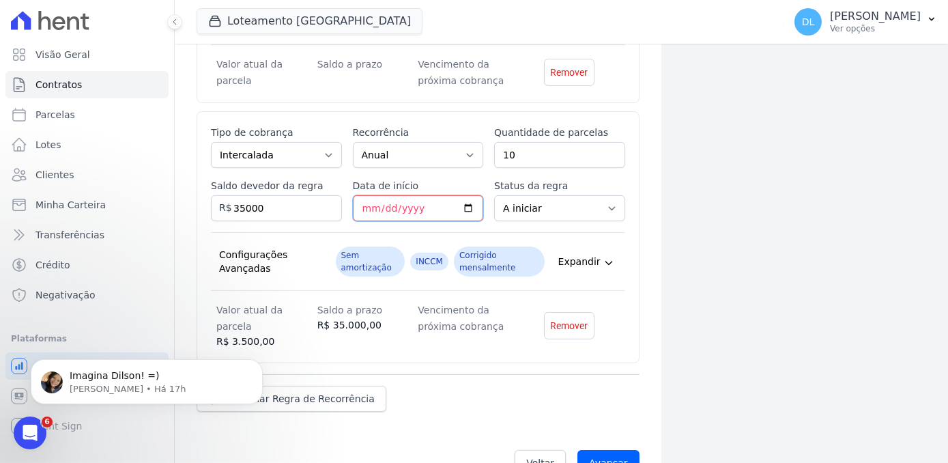
click at [397, 195] on input "Data de início" at bounding box center [418, 208] width 131 height 26
click at [470, 195] on input "Data de início" at bounding box center [418, 208] width 131 height 26
click at [466, 195] on input "Data de início" at bounding box center [418, 208] width 131 height 26
click at [433, 462] on html "Visão Geral Contratos Parcelas Lotes Clientes Minha Carteira Transferências Cré…" at bounding box center [474, 231] width 948 height 463
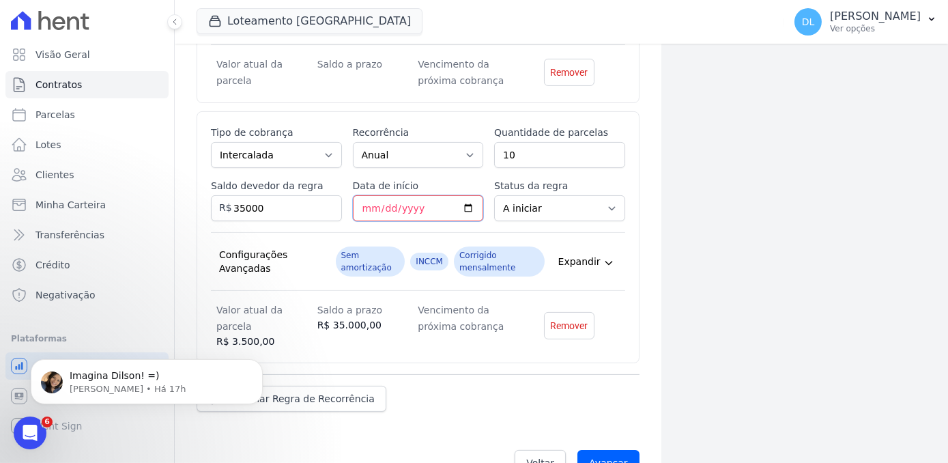
click at [397, 195] on input "Data de início" at bounding box center [418, 208] width 131 height 26
type input "2026-10-15"
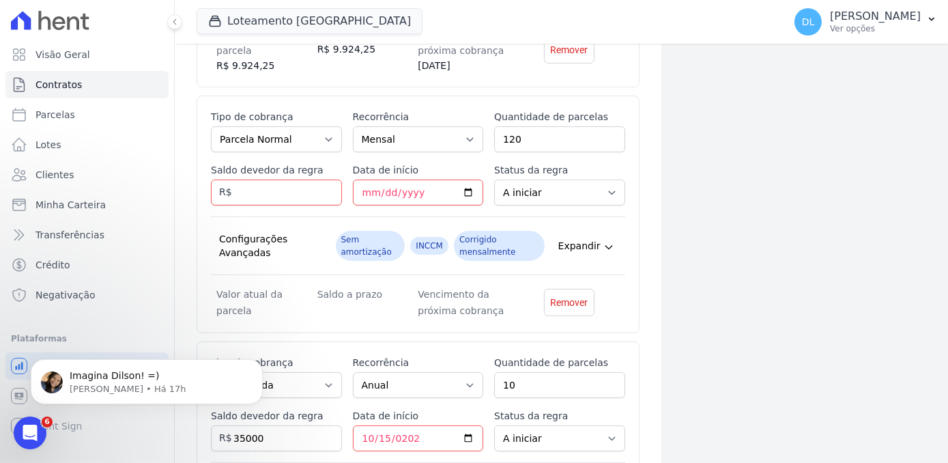
scroll to position [506, 0]
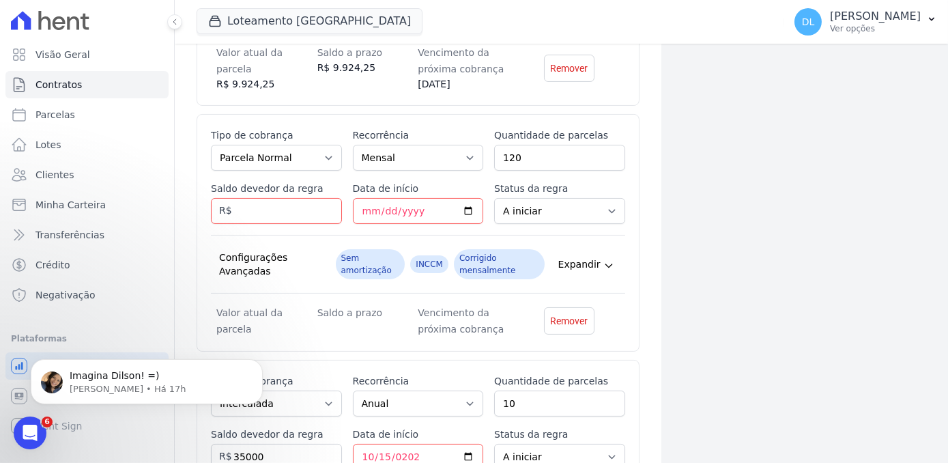
click at [900, 169] on div "Contratos Adicionar Contrato Adicionar Contrato Passo 1 Dados cadastrais Passo …" at bounding box center [562, 142] width 730 height 1187
click at [255, 198] on input "Saldo devedor da regra" at bounding box center [276, 211] width 131 height 26
type input "100773.60"
click at [731, 171] on div "Dados cadastrais Empreendimento Loteamento Jardim Amélia Nome VITOR DAL PONT DA…" at bounding box center [783, 142] width 243 height 1187
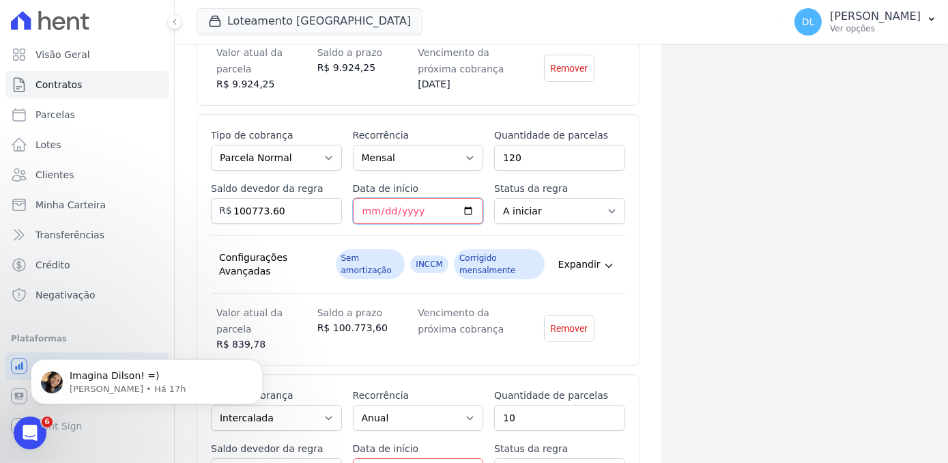
click at [369, 198] on input "Data de início" at bounding box center [418, 211] width 131 height 26
type input "[DATE]"
click at [801, 304] on div "Dados cadastrais Empreendimento Loteamento Jardim Amélia Nome VITOR DAL PONT DA…" at bounding box center [783, 149] width 243 height 1201
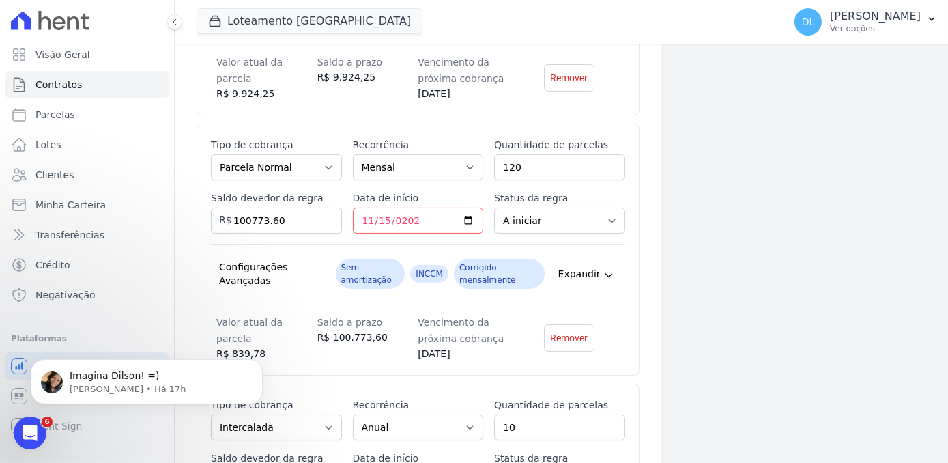
scroll to position [783, 0]
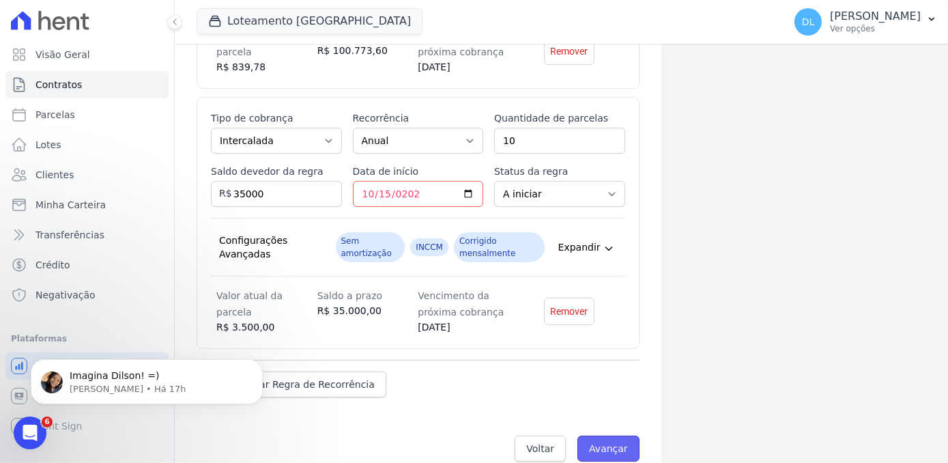
click at [595, 436] on input "Avançar" at bounding box center [609, 449] width 62 height 26
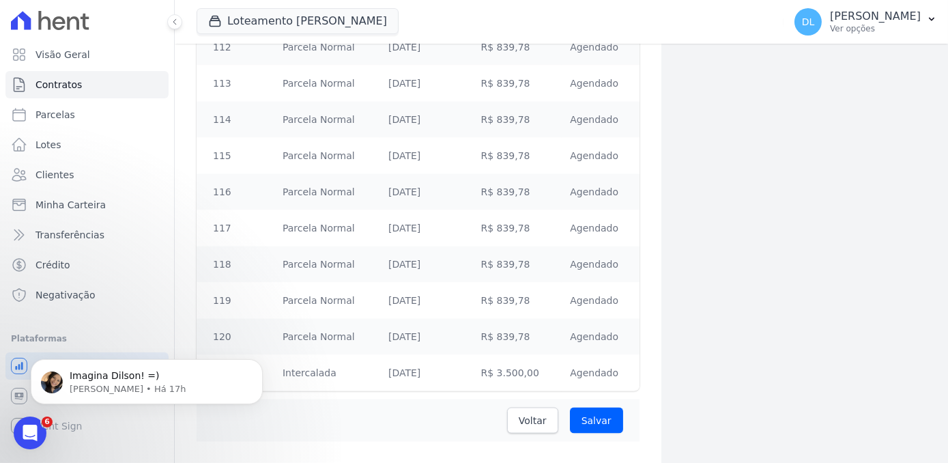
scroll to position [4674, 0]
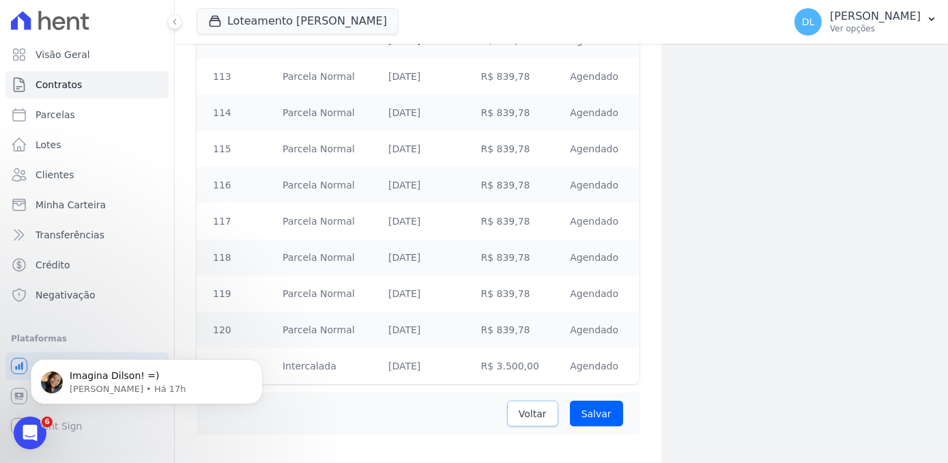
click at [529, 407] on span "Voltar" at bounding box center [533, 414] width 28 height 14
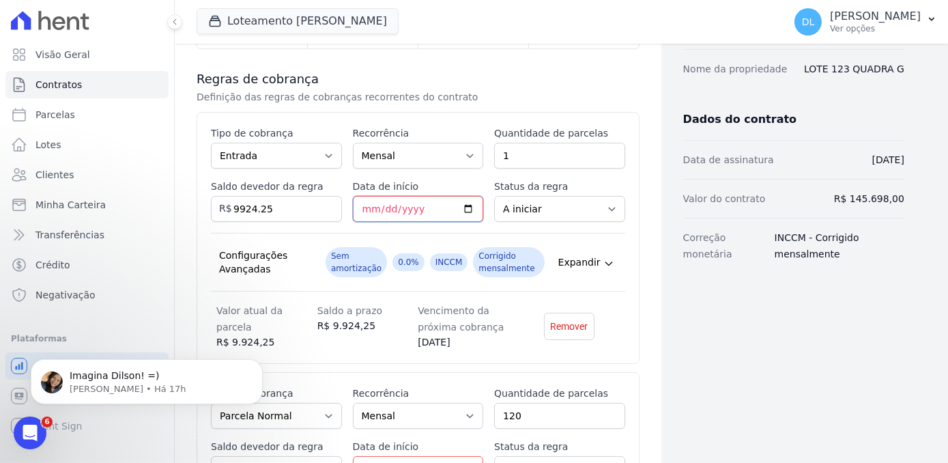
click at [407, 196] on input "2025-09-30" at bounding box center [418, 209] width 131 height 26
click at [353, 196] on input "2025-09-30" at bounding box center [418, 209] width 131 height 26
click at [468, 196] on input "2025-09-30" at bounding box center [418, 209] width 131 height 26
type input "2025-10-01"
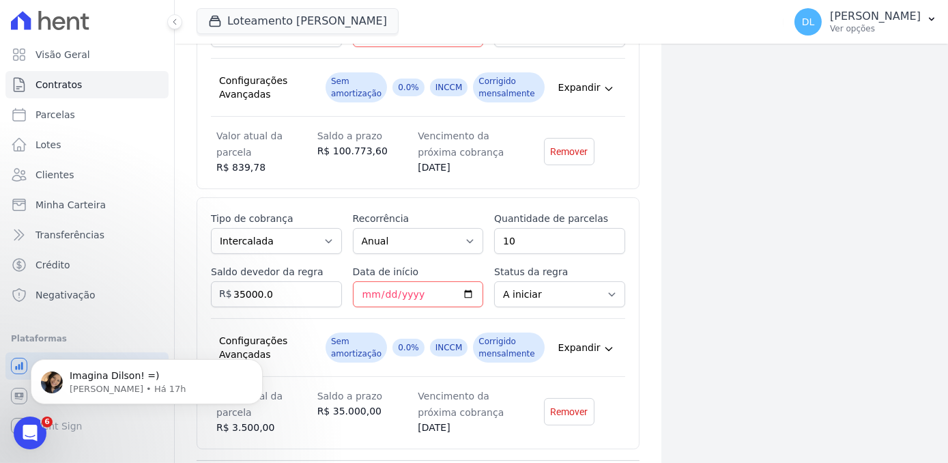
scroll to position [783, 0]
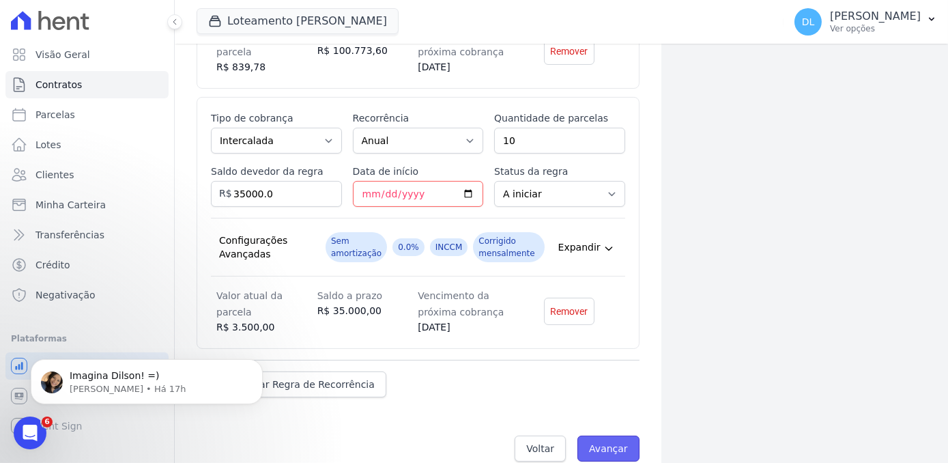
click at [591, 436] on input "Avançar" at bounding box center [609, 449] width 62 height 26
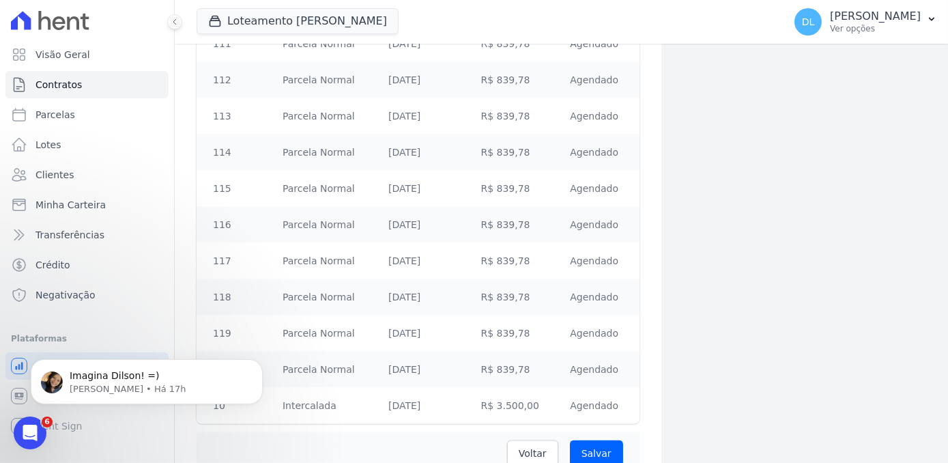
scroll to position [4674, 0]
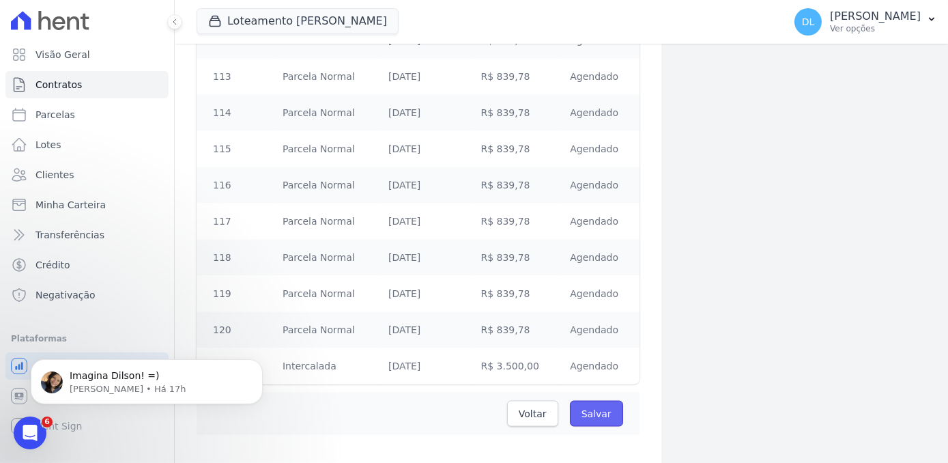
click at [584, 401] on input "Salvar" at bounding box center [596, 414] width 53 height 26
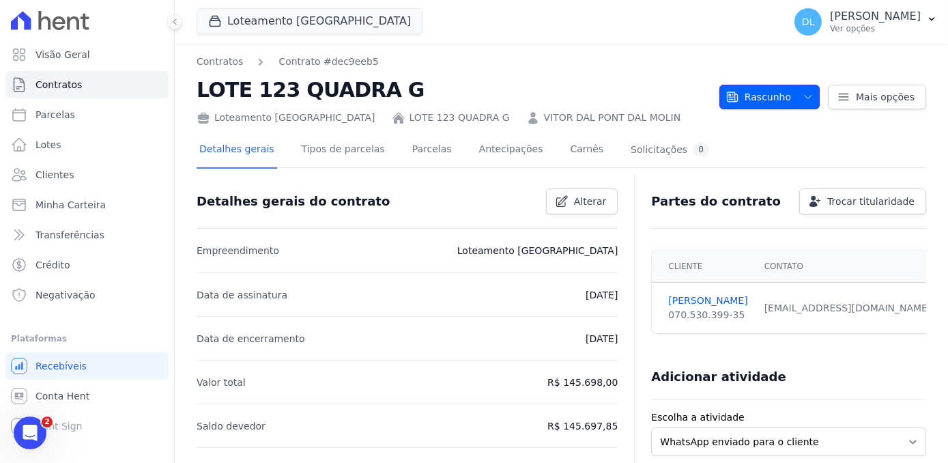
click at [813, 96] on button "Rascunho" at bounding box center [770, 97] width 100 height 25
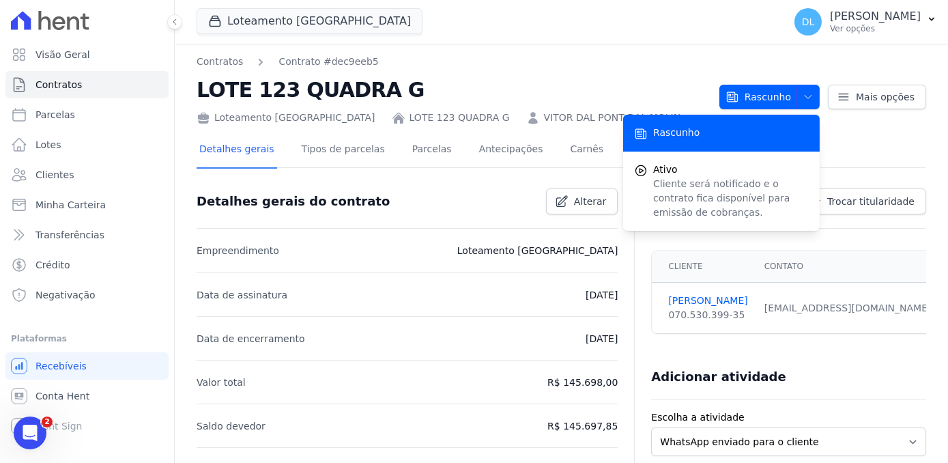
click at [680, 90] on h2 "LOTE 123 QUADRA G" at bounding box center [453, 89] width 512 height 31
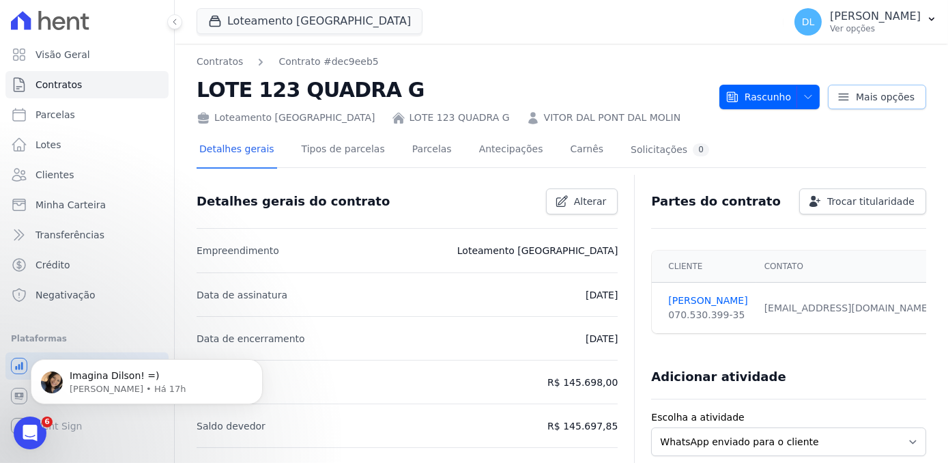
click at [845, 96] on icon at bounding box center [844, 97] width 14 height 14
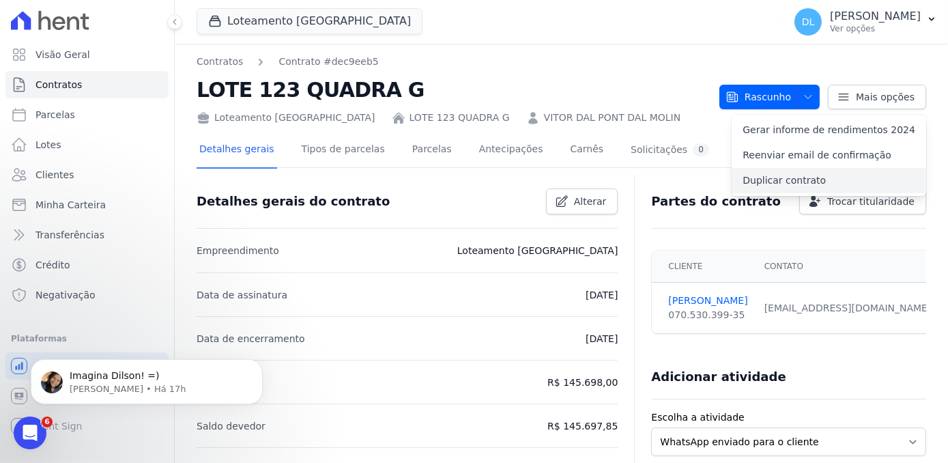
click at [806, 181] on link "Duplicar contrato" at bounding box center [829, 180] width 195 height 25
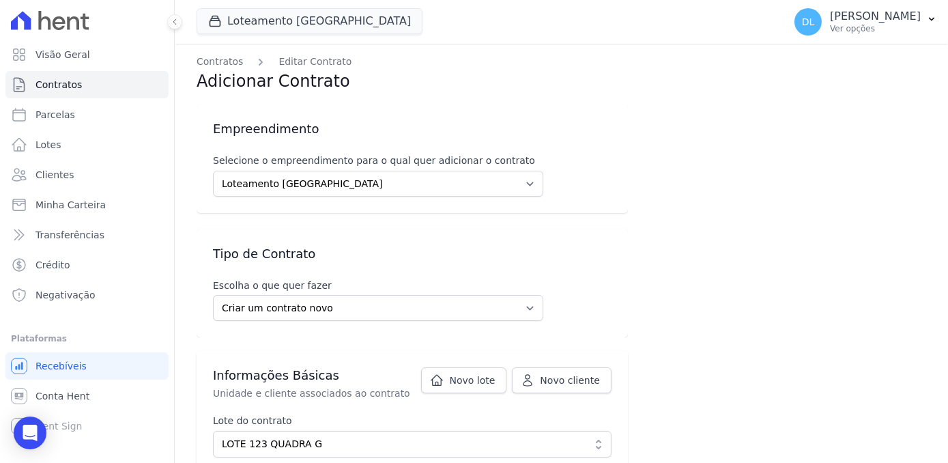
scroll to position [124, 0]
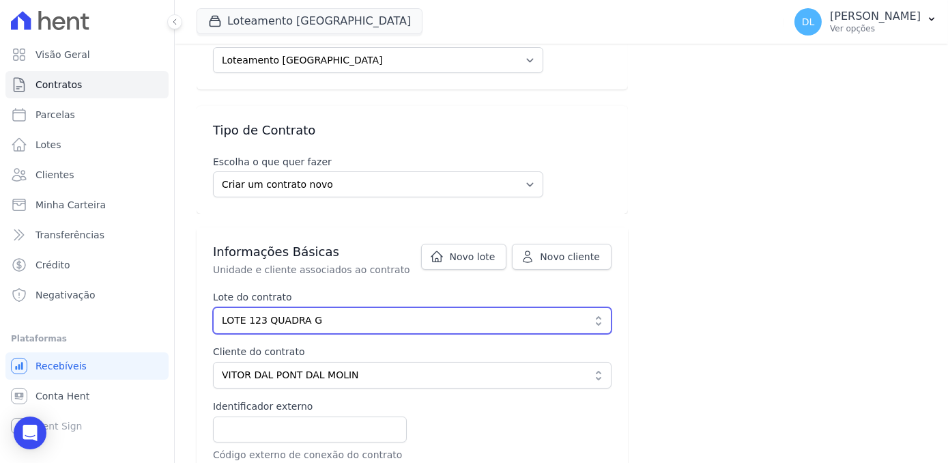
click at [277, 323] on span "LOTE 123 QUADRA G" at bounding box center [403, 320] width 362 height 14
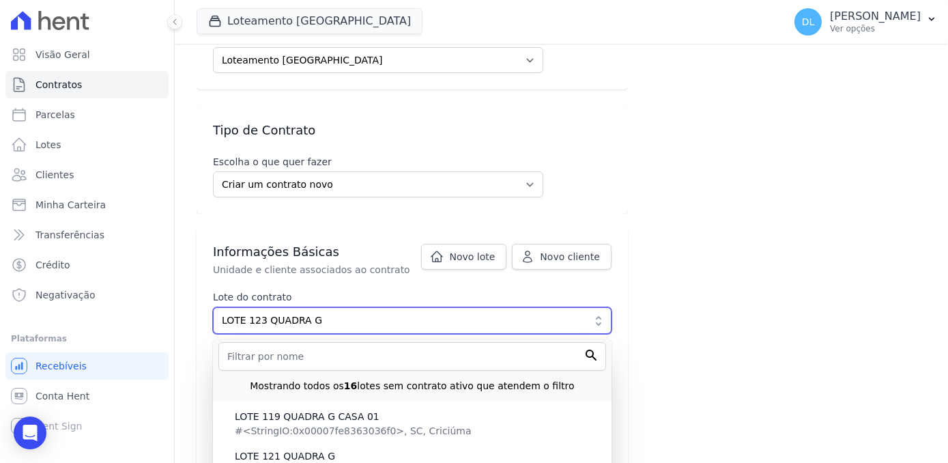
scroll to position [186, 0]
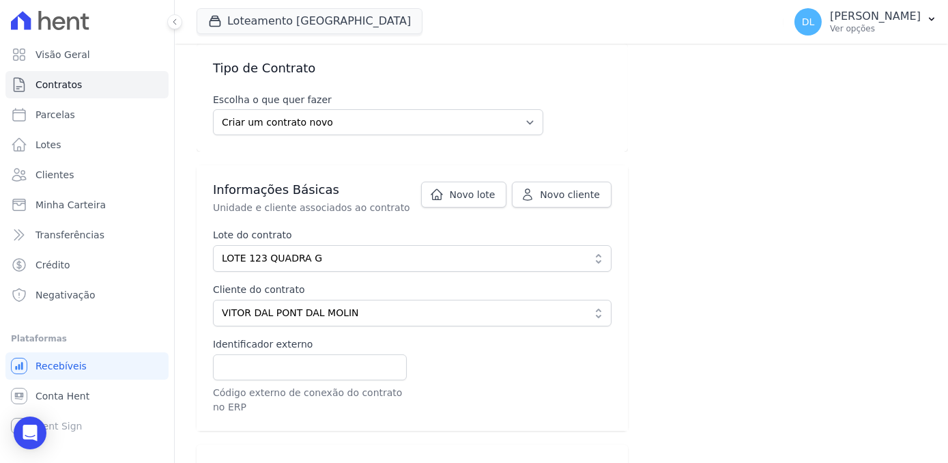
click at [444, 192] on icon at bounding box center [437, 195] width 14 height 14
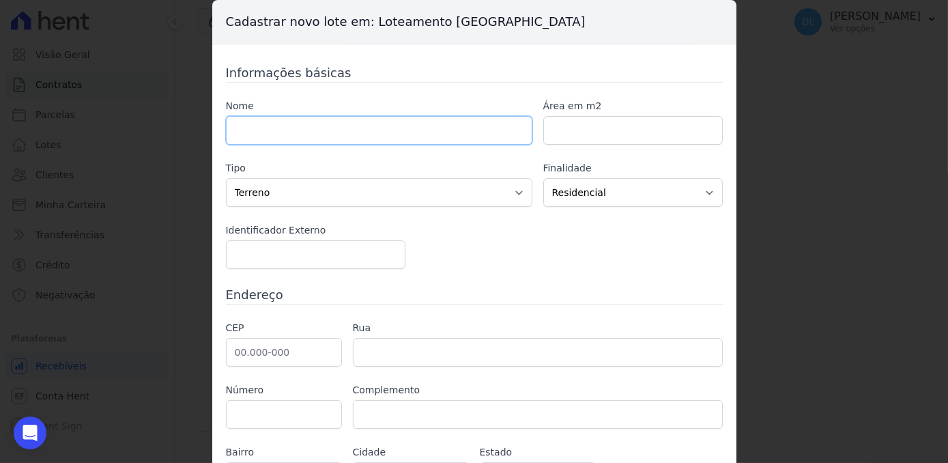
click at [241, 128] on input "text" at bounding box center [379, 130] width 307 height 29
type input "l"
type input "LOTE 124 QUADRA G"
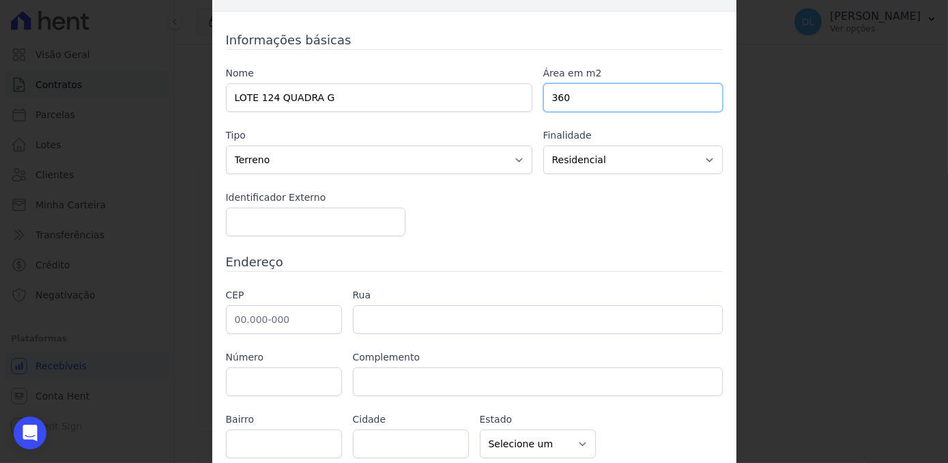
scroll to position [61, 0]
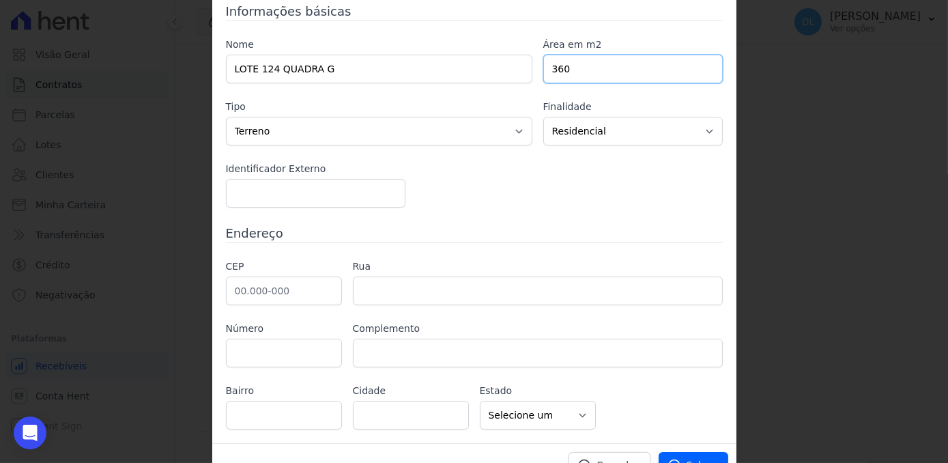
type input "360"
click at [267, 290] on input "text" at bounding box center [284, 291] width 116 height 29
type input "88.820-000"
click at [383, 256] on div "Informações básicas Nome LOTE 124 QUADRA G Área em m2 360 Tipo Casa Apartamento…" at bounding box center [474, 215] width 497 height 427
type input "Içara"
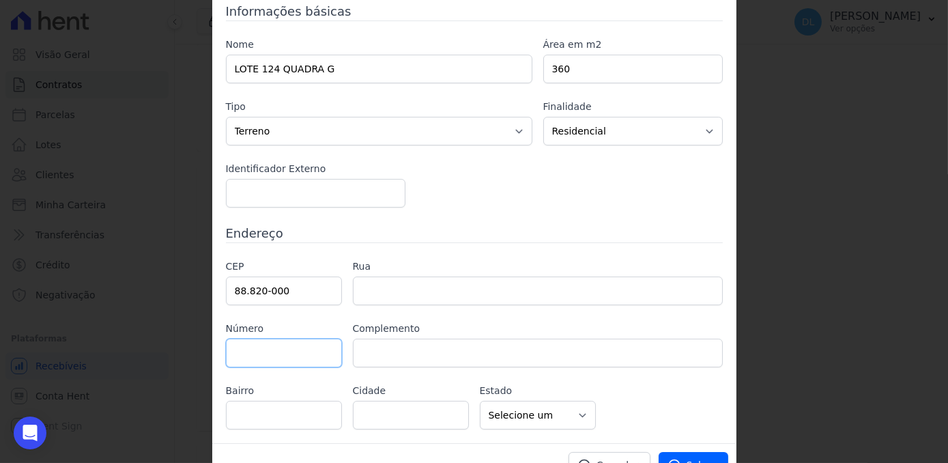
select select "SC"
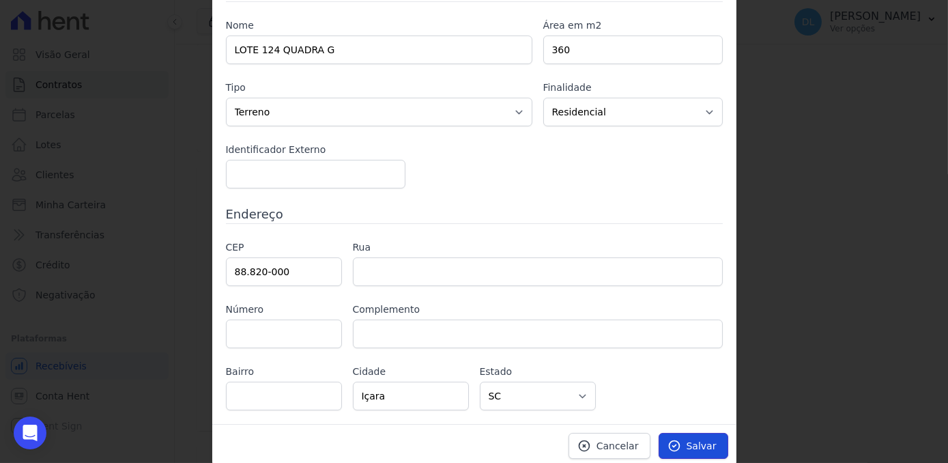
click at [693, 444] on span "Salvar" at bounding box center [702, 446] width 30 height 14
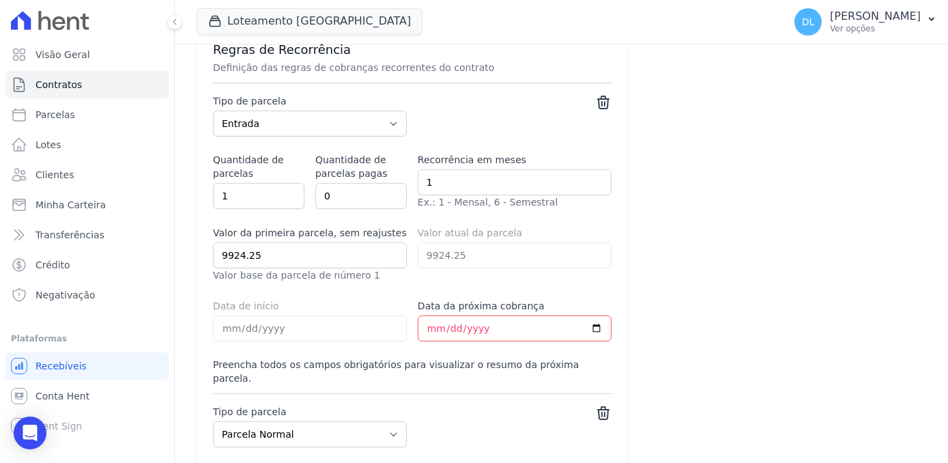
scroll to position [869, 0]
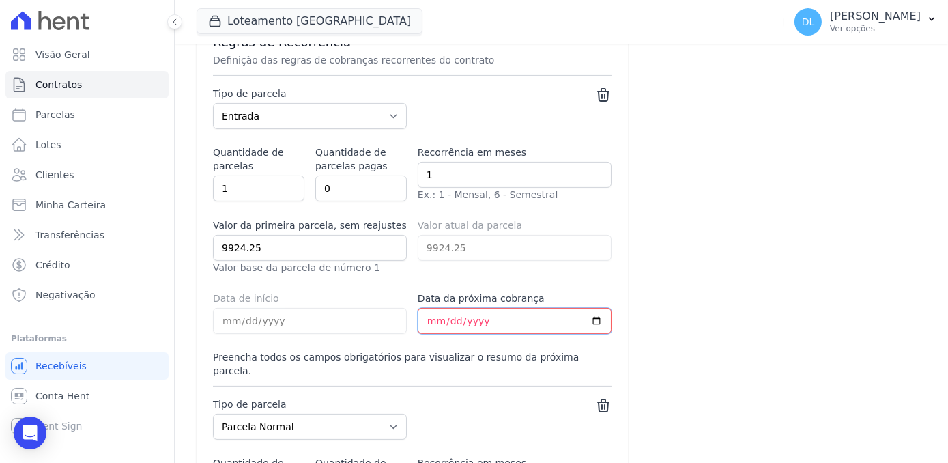
click at [422, 316] on input "Data da próxima cobrança" at bounding box center [515, 321] width 194 height 26
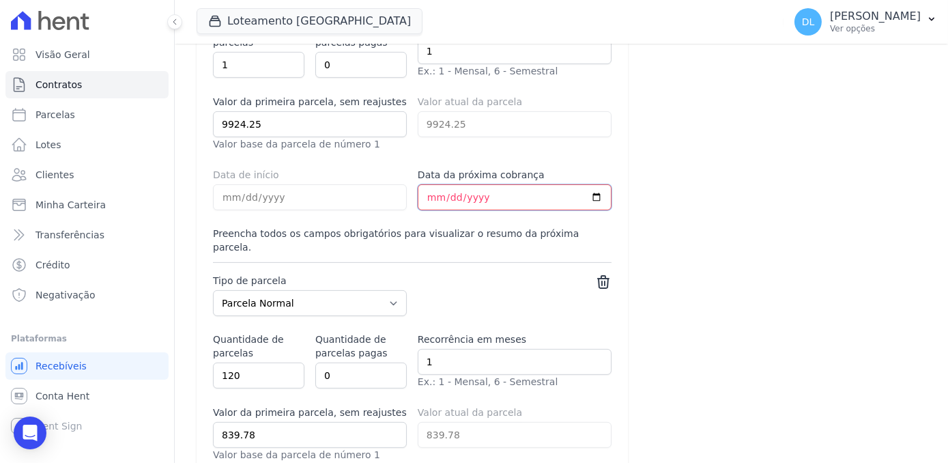
scroll to position [993, 0]
click at [590, 188] on input "Data da próxima cobrança" at bounding box center [515, 197] width 194 height 26
type input "2025-10-01"
click at [722, 203] on div "Empreendimento Selecione o empreendimento para o qual quer adicionar o contrato…" at bounding box center [562, 46] width 730 height 1887
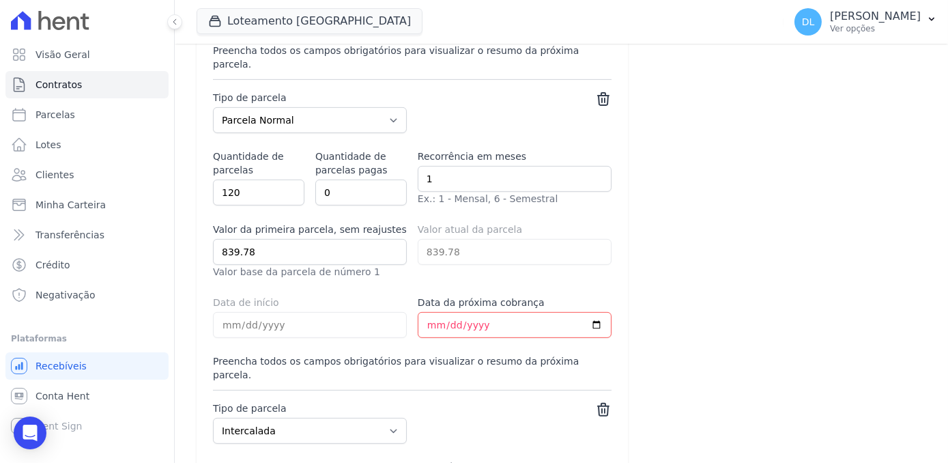
select select "down_payment"
select select "standard"
select select "interleaved"
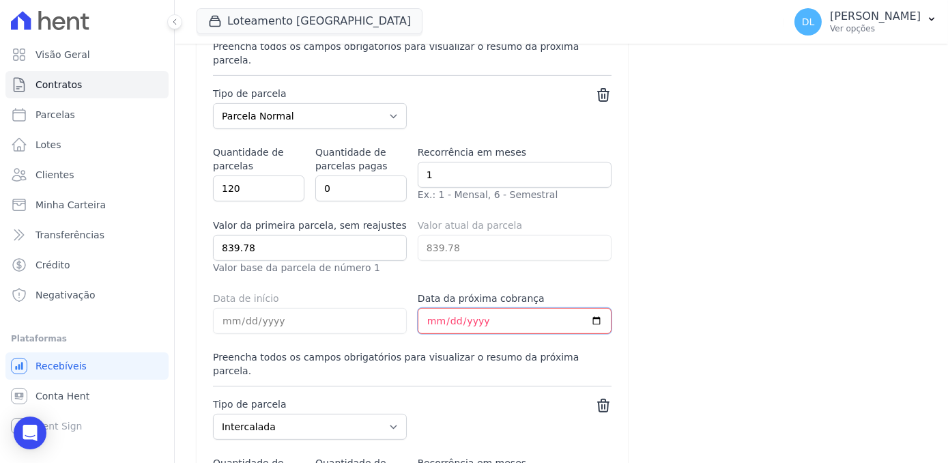
click at [588, 308] on input "Data da próxima cobrança" at bounding box center [515, 321] width 194 height 26
type input "2025-11-01"
select select "down_payment"
select select "standard"
select select "interleaved"
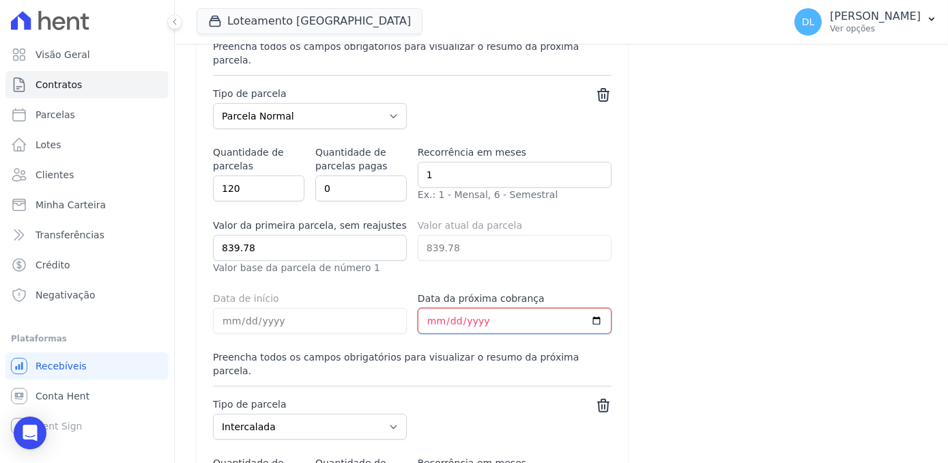
type input "2025-11-15"
select select "down_payment"
select select "standard"
select select "interleaved"
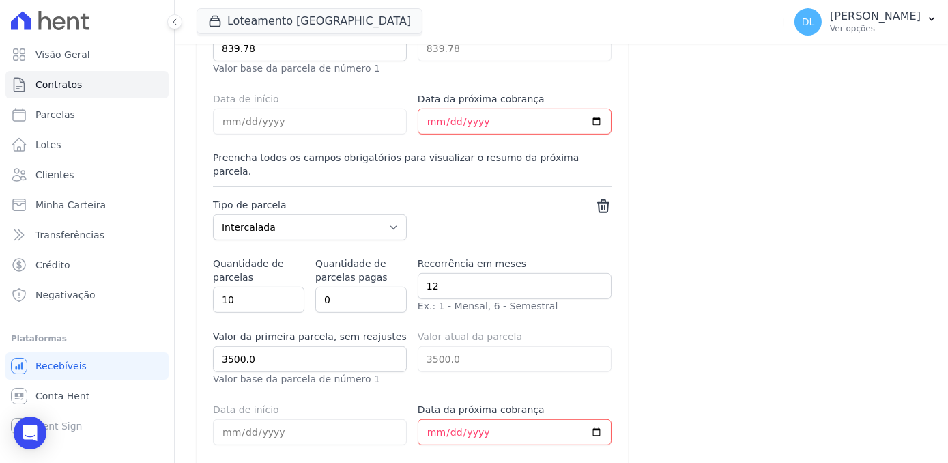
scroll to position [1427, 0]
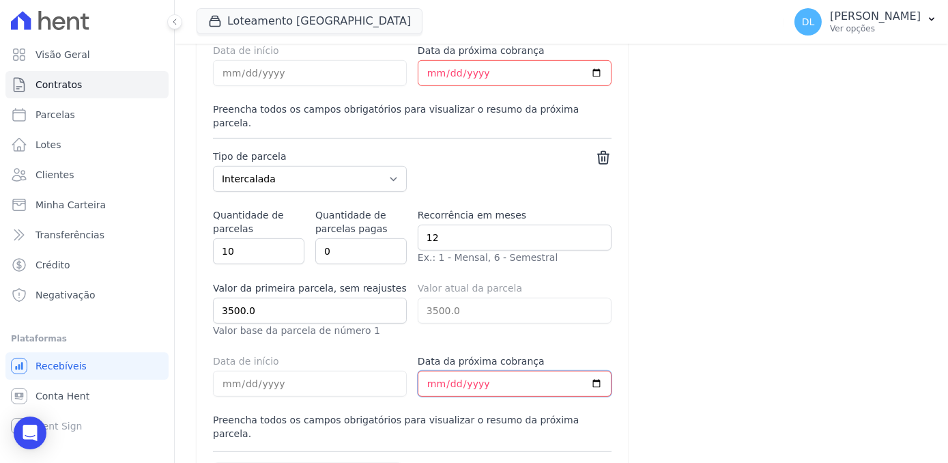
click at [462, 371] on input "Data da próxima cobrança" at bounding box center [515, 384] width 194 height 26
click at [593, 371] on input "Data da próxima cobrança" at bounding box center [515, 384] width 194 height 26
click at [444, 371] on input "Data da próxima cobrança" at bounding box center [515, 384] width 194 height 26
click at [429, 371] on input "Data da próxima cobrança" at bounding box center [515, 384] width 194 height 26
type input "2026-10-15"
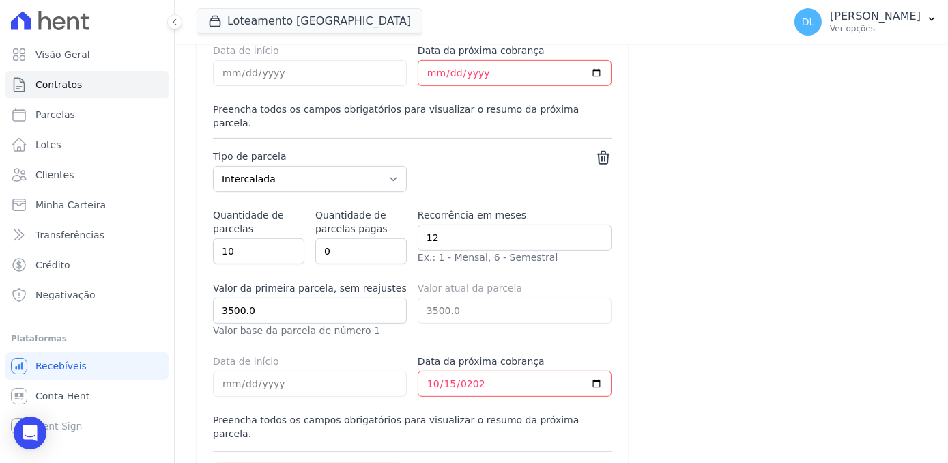
select select "down_payment"
select select "standard"
select select "interleaved"
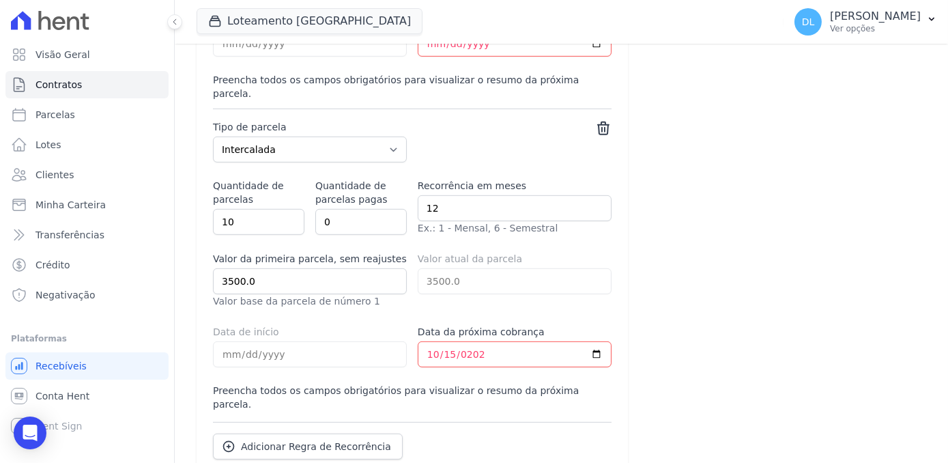
scroll to position [1497, 0]
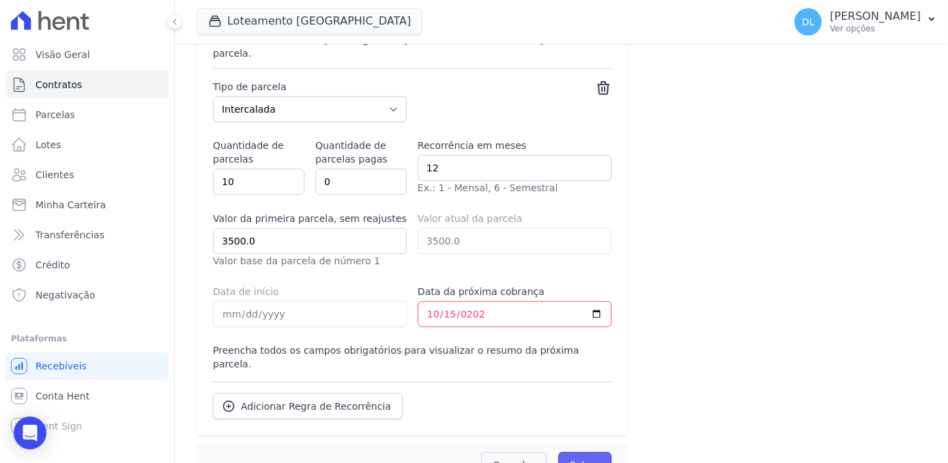
click at [595, 452] on input "Salvar" at bounding box center [585, 465] width 53 height 26
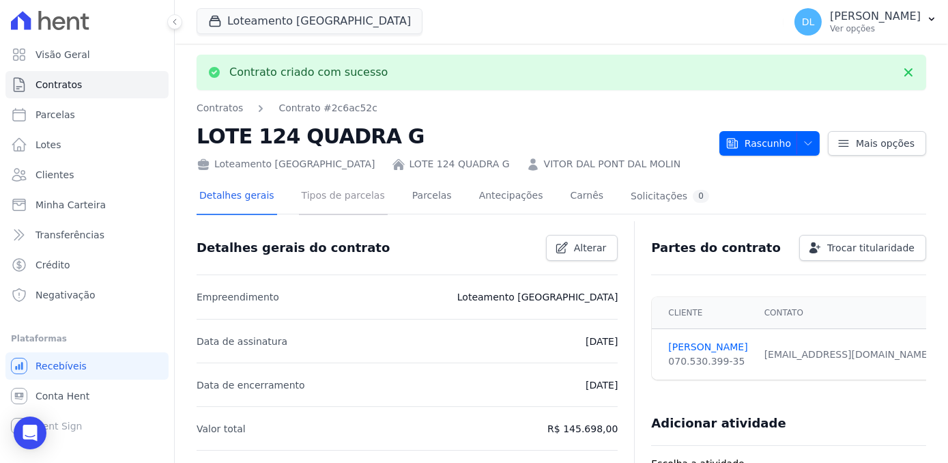
click at [342, 202] on link "Tipos de parcelas" at bounding box center [343, 197] width 89 height 36
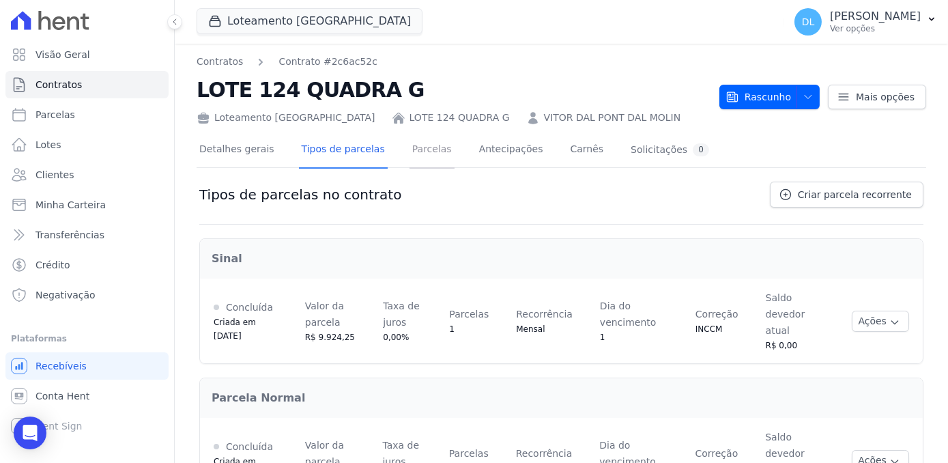
click at [419, 154] on link "Parcelas" at bounding box center [432, 150] width 45 height 36
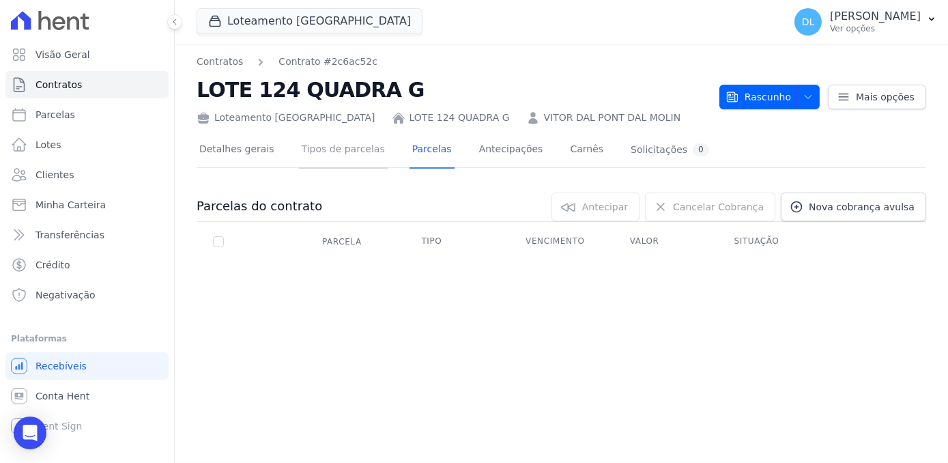
click at [329, 152] on link "Tipos de parcelas" at bounding box center [343, 150] width 89 height 36
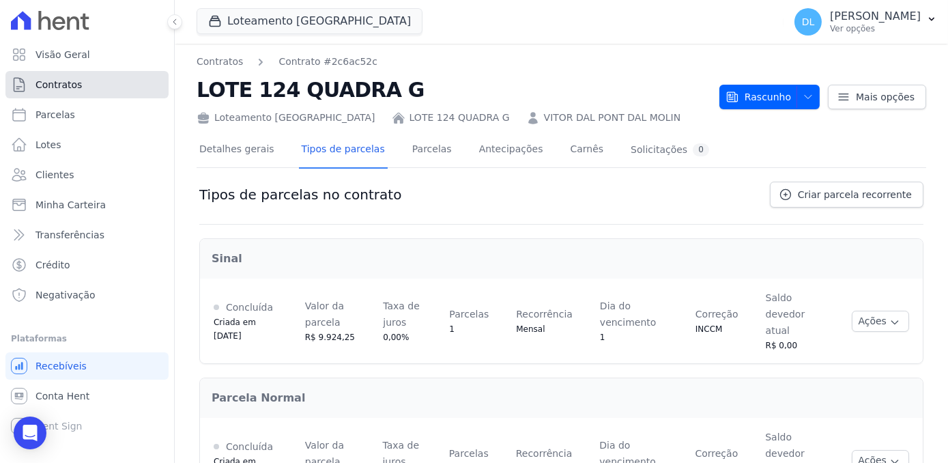
click at [70, 83] on span "Contratos" at bounding box center [59, 85] width 46 height 14
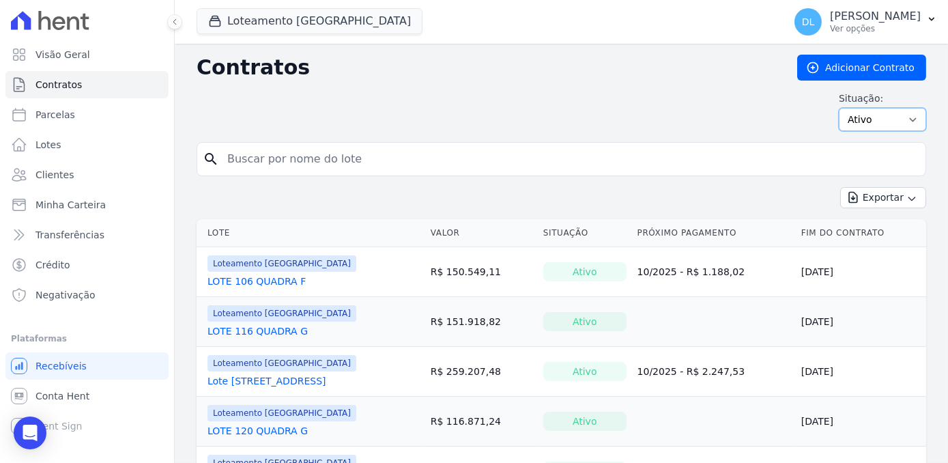
click at [876, 109] on select "Ativo Todos Pausado Distratado Rascunho Expirado Encerrado" at bounding box center [882, 119] width 87 height 23
select select "draft"
click at [839, 108] on select "Ativo Todos Pausado Distratado Rascunho Expirado Encerrado" at bounding box center [882, 119] width 87 height 23
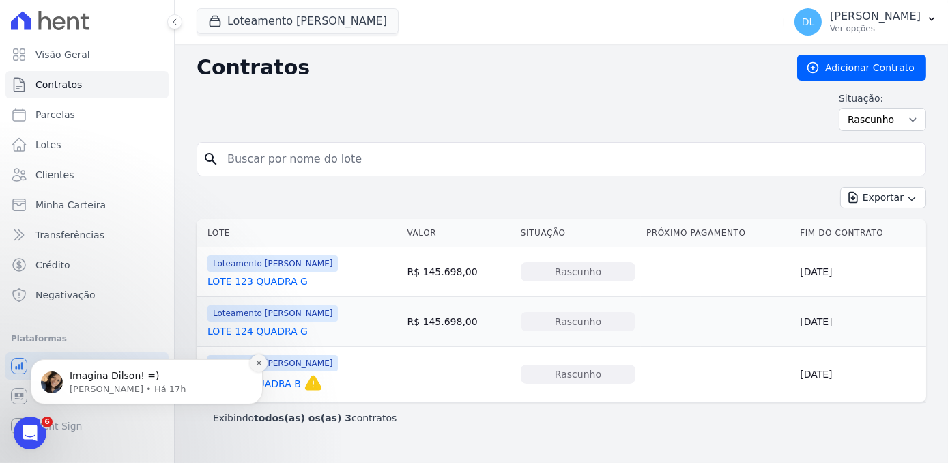
click at [259, 356] on button "Dismiss notification" at bounding box center [259, 363] width 18 height 18
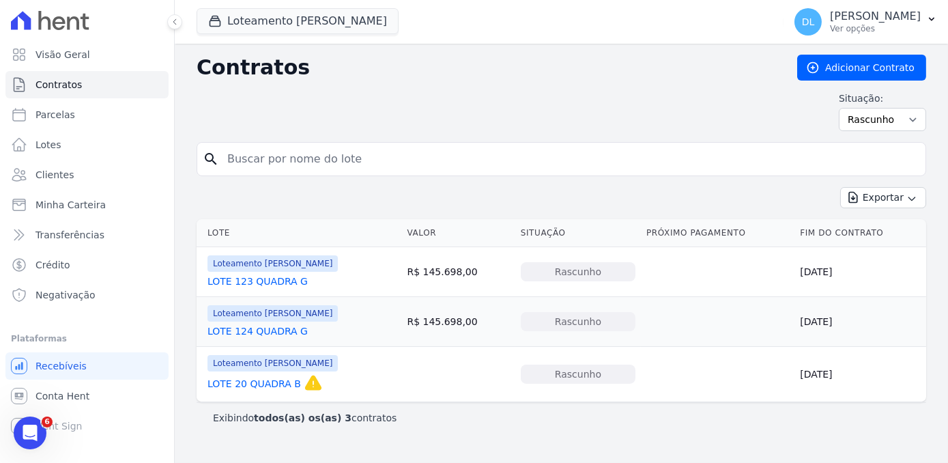
click at [266, 381] on link "LOTE 20 QUADRA B" at bounding box center [255, 384] width 94 height 14
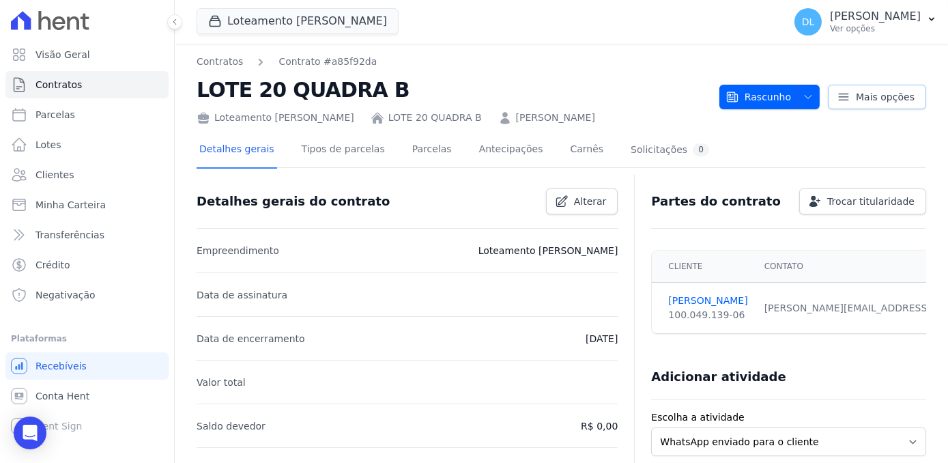
click at [845, 96] on icon at bounding box center [844, 97] width 14 height 14
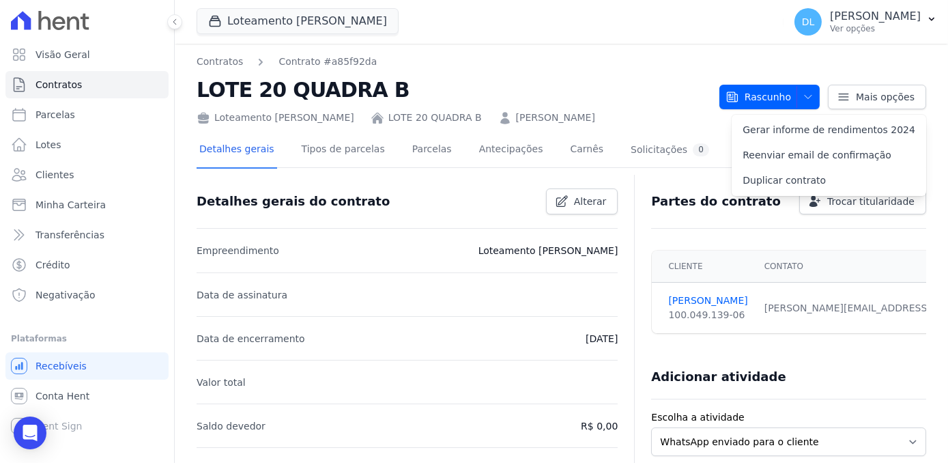
click at [633, 114] on div "Loteamento Jardim Amélia LOTE 20 QUADRA B MAURICIO MAZZUCO" at bounding box center [453, 115] width 512 height 20
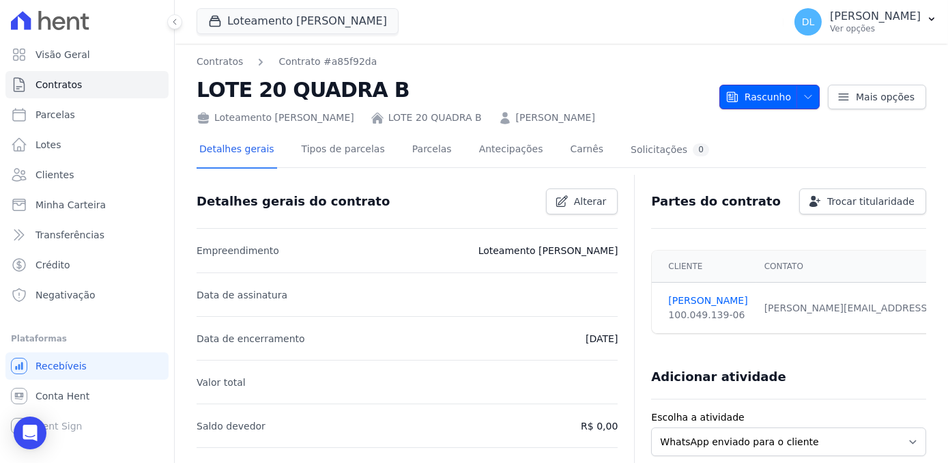
click at [815, 100] on button "Rascunho" at bounding box center [770, 97] width 100 height 25
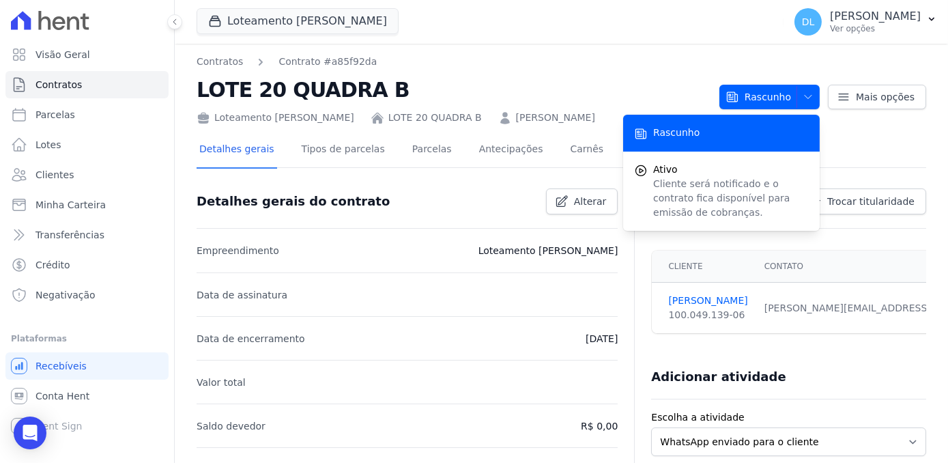
click at [600, 75] on h2 "LOTE 20 QUADRA B" at bounding box center [453, 89] width 512 height 31
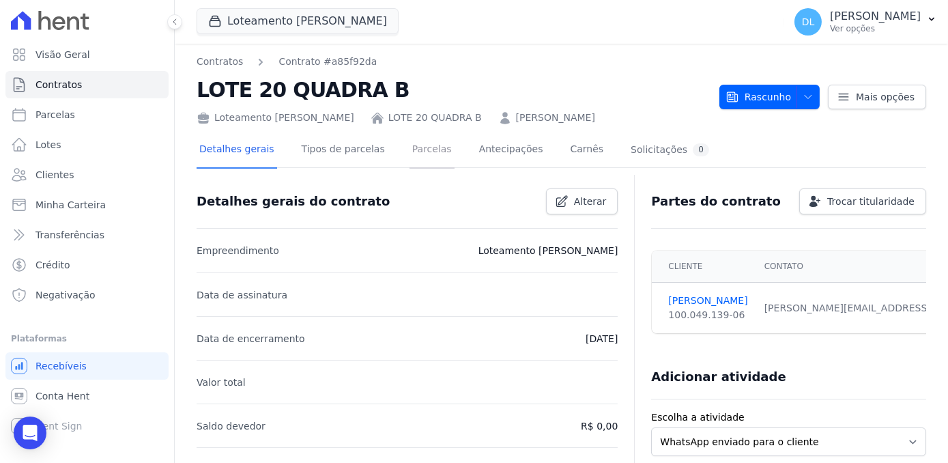
click at [411, 158] on link "Parcelas" at bounding box center [432, 150] width 45 height 36
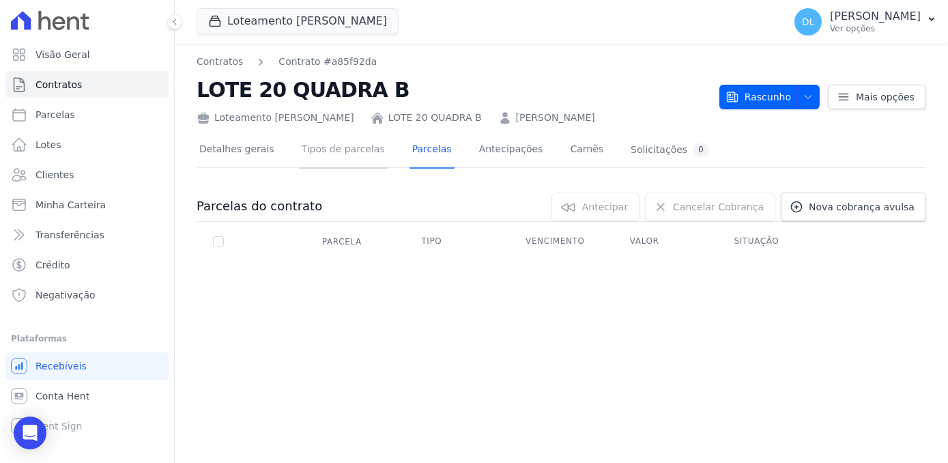
click at [361, 154] on link "Tipos de parcelas" at bounding box center [343, 150] width 89 height 36
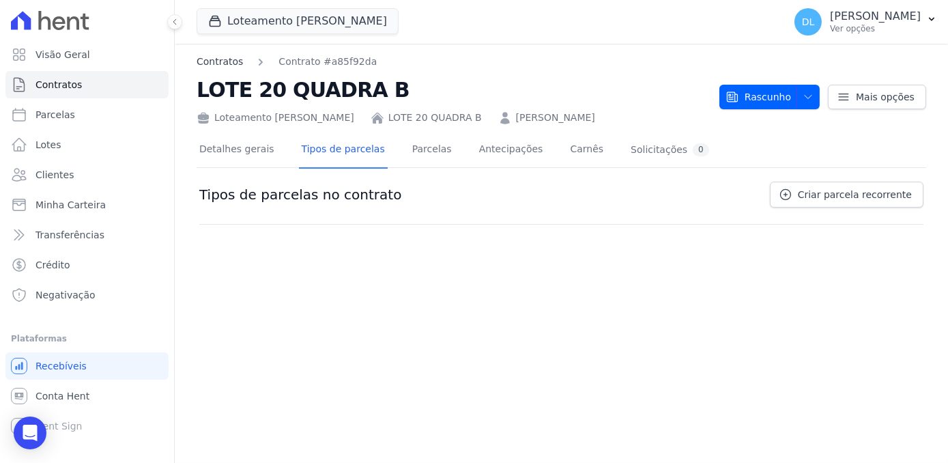
click at [233, 66] on link "Contratos" at bounding box center [220, 62] width 46 height 14
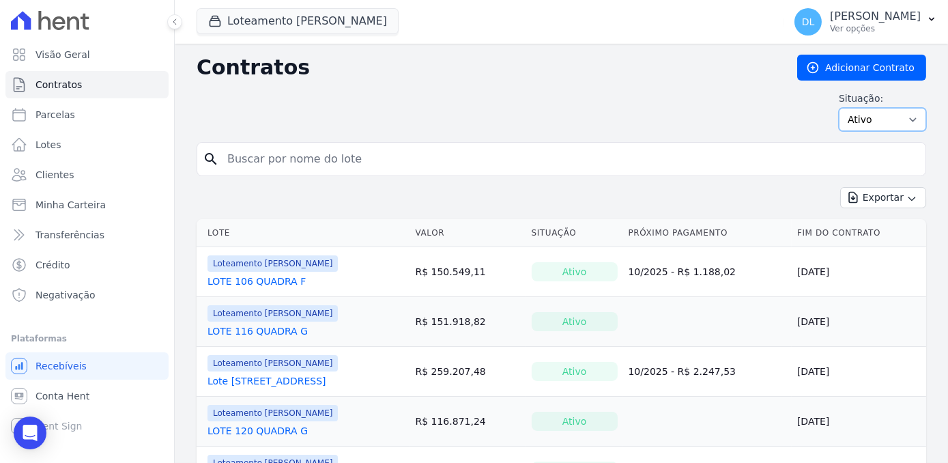
click at [875, 124] on select "Ativo Todos Pausado Distratado Rascunho Expirado Encerrado" at bounding box center [882, 119] width 87 height 23
select select "draft"
click at [839, 108] on select "Ativo Todos Pausado Distratado Rascunho Expirado Encerrado" at bounding box center [882, 119] width 87 height 23
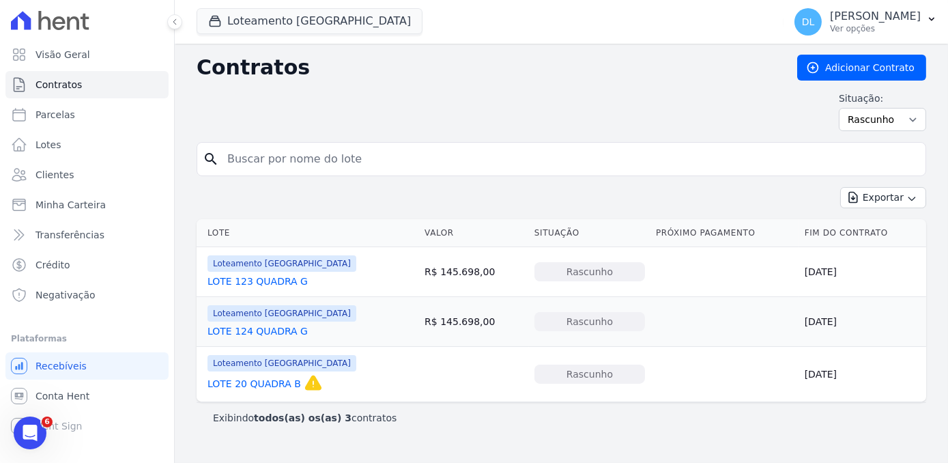
drag, startPoint x: 279, startPoint y: 378, endPoint x: 604, endPoint y: 72, distance: 446.8
click at [604, 72] on h2 "Contratos" at bounding box center [486, 67] width 579 height 25
click at [275, 378] on link "LOTE 20 QUADRA B" at bounding box center [255, 384] width 94 height 14
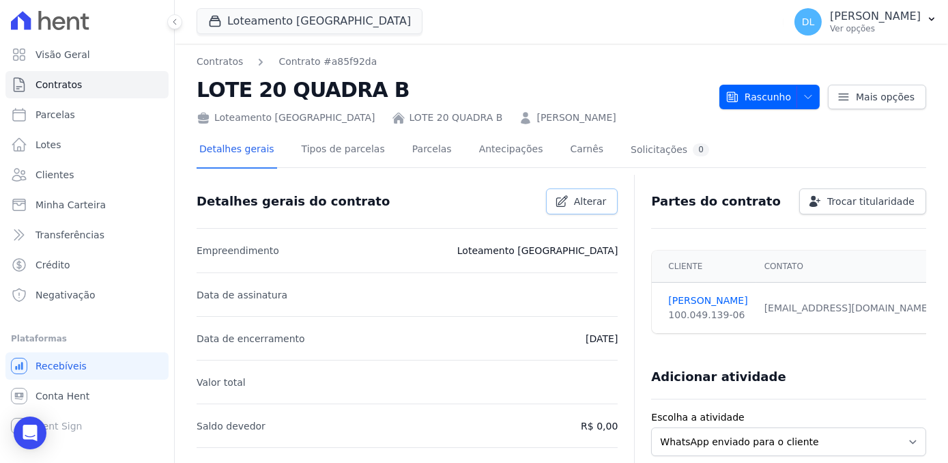
click at [566, 203] on icon at bounding box center [562, 202] width 14 height 14
click at [828, 93] on link "Mais opções" at bounding box center [877, 97] width 98 height 25
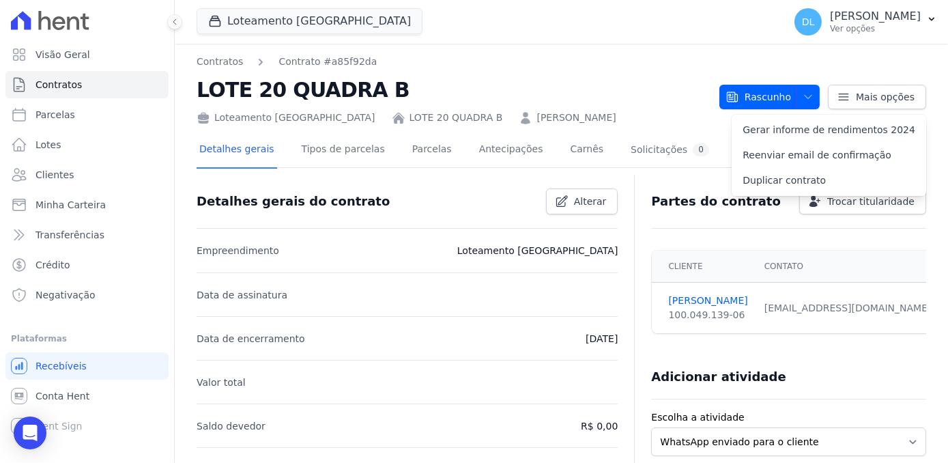
click at [620, 107] on div "Loteamento [GEOGRAPHIC_DATA] LOTE 20 QUADRA B [PERSON_NAME]" at bounding box center [453, 115] width 512 height 20
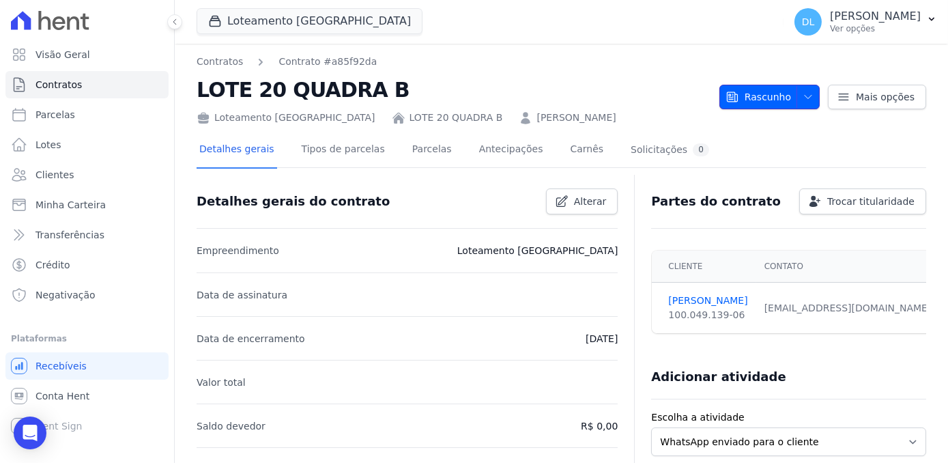
click at [810, 92] on button "Rascunho" at bounding box center [770, 97] width 100 height 25
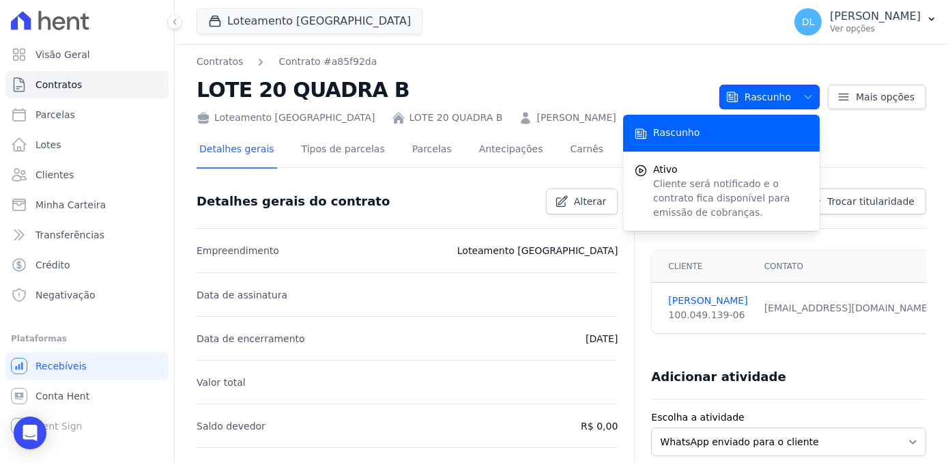
click at [810, 92] on button "Rascunho" at bounding box center [770, 97] width 100 height 25
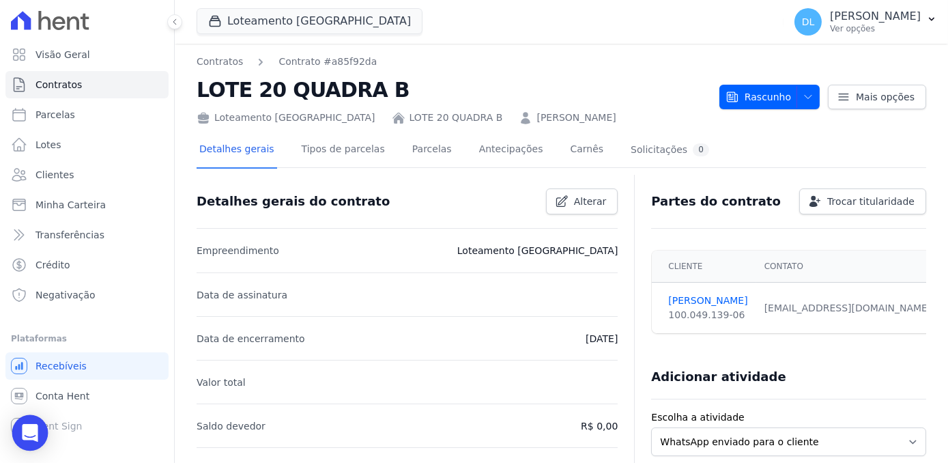
click at [31, 442] on div "Open Intercom Messenger" at bounding box center [30, 433] width 36 height 36
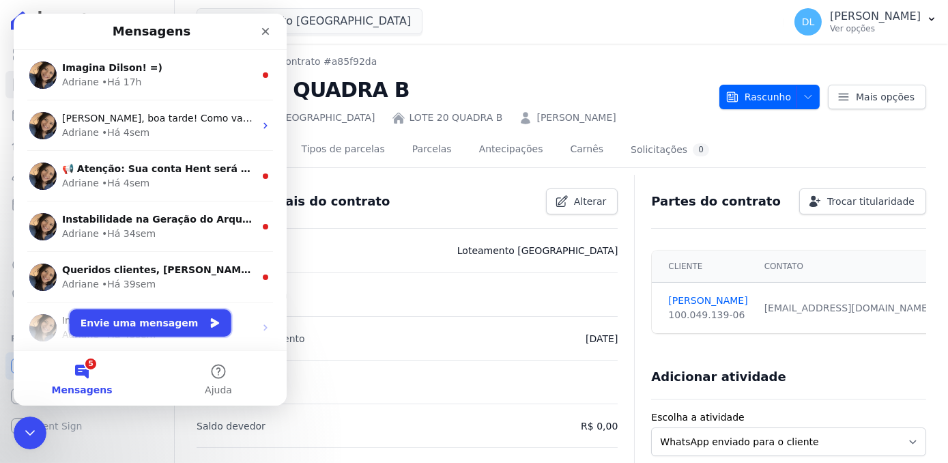
click at [131, 327] on button "Envie uma mensagem" at bounding box center [151, 322] width 162 height 27
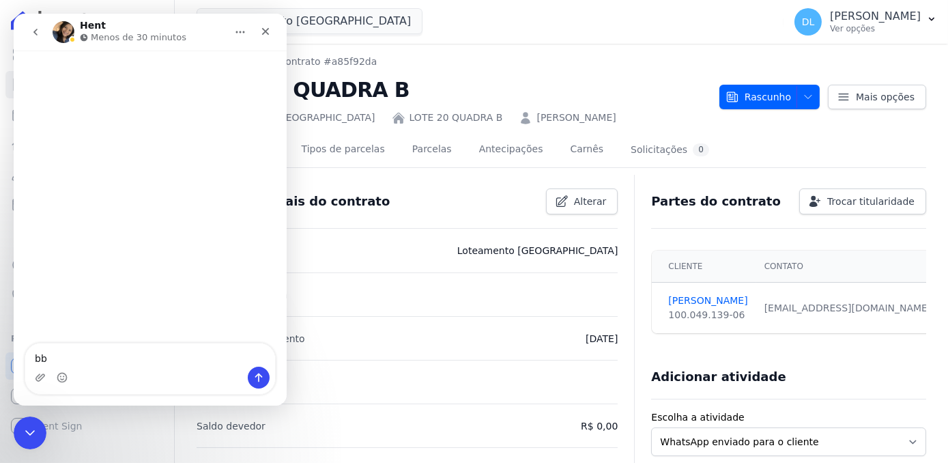
type textarea "b"
type textarea "Bom Dia, como faço para excluir um contrato em rascunho? 20 quadra b"
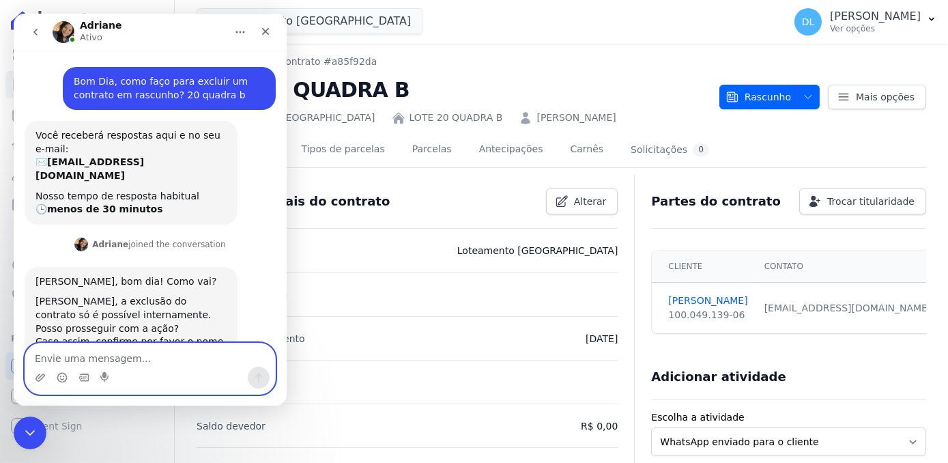
scroll to position [27, 0]
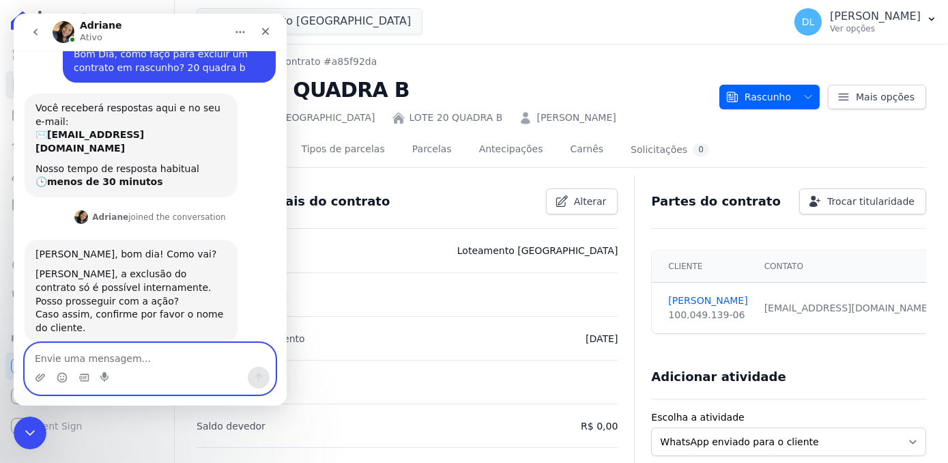
click at [140, 363] on textarea "Envie uma mensagem..." at bounding box center [150, 354] width 250 height 23
type textarea "[PERSON_NAME]"
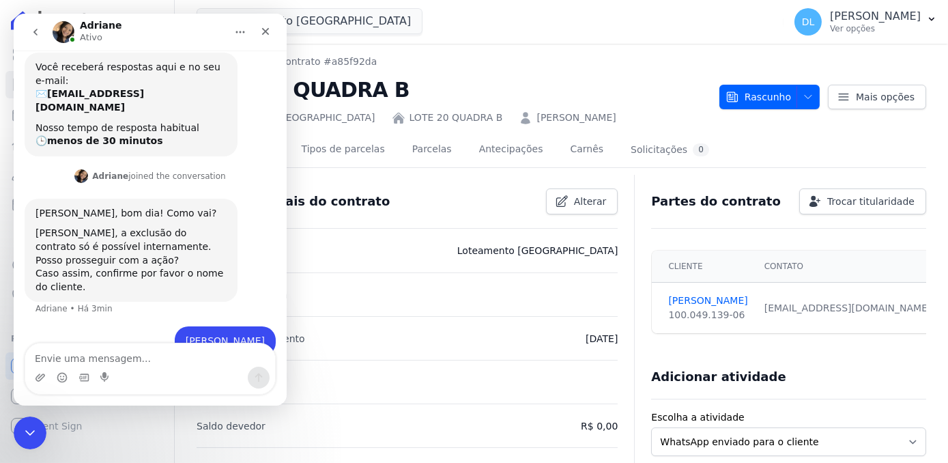
click at [556, 80] on h2 "LOTE 20 QUADRA B" at bounding box center [453, 89] width 512 height 31
click at [268, 29] on icon "Fechar" at bounding box center [266, 32] width 8 height 8
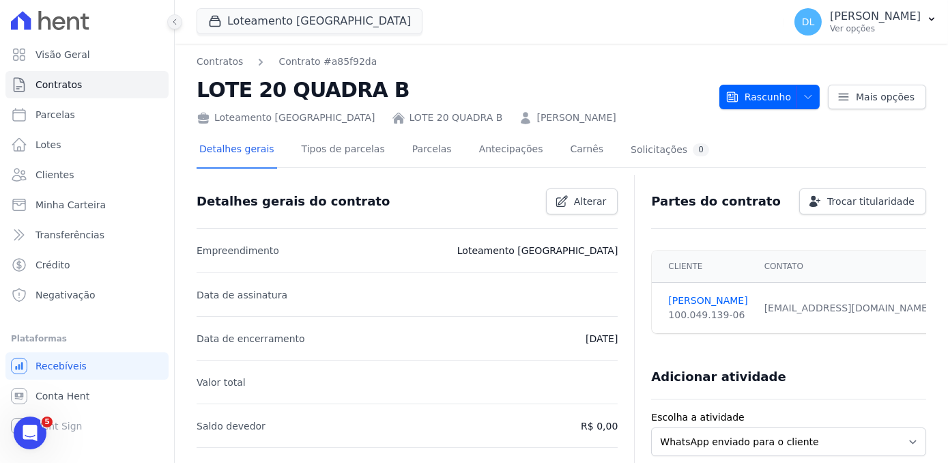
click at [175, 21] on icon at bounding box center [175, 22] width 8 height 8
